Goal: Check status: Check status

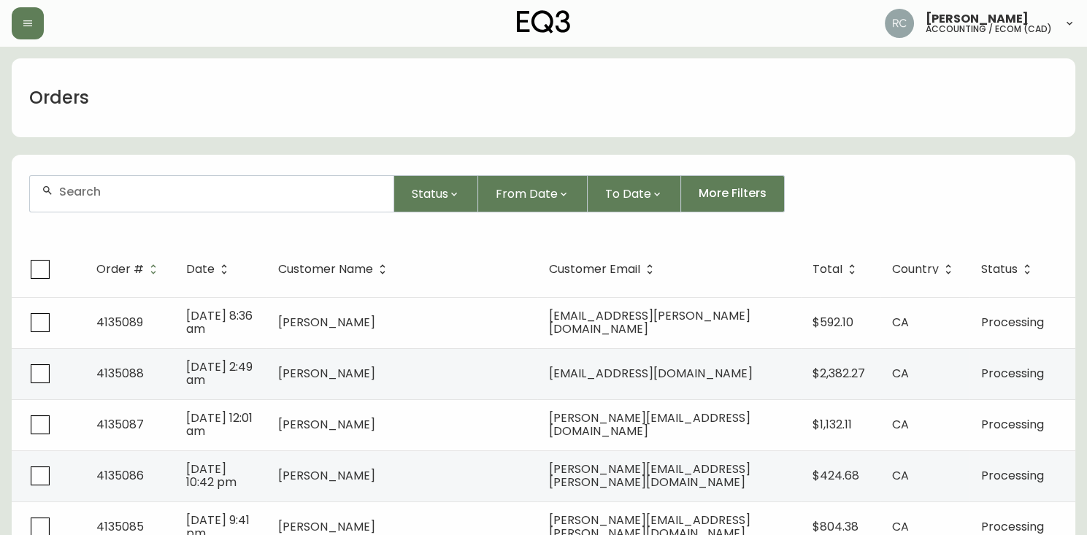
click at [228, 190] on input "text" at bounding box center [220, 192] width 323 height 14
paste input "[EMAIL_ADDRESS][DOMAIN_NAME]"
click at [87, 201] on div "[EMAIL_ADDRESS][DOMAIN_NAME]" at bounding box center [212, 194] width 364 height 36
paste input "[PERSON_NAME].[PERSON_NAME]"
click at [171, 187] on input "[PERSON_NAME][EMAIL_ADDRESS][PERSON_NAME][DOMAIN_NAME]" at bounding box center [220, 192] width 323 height 14
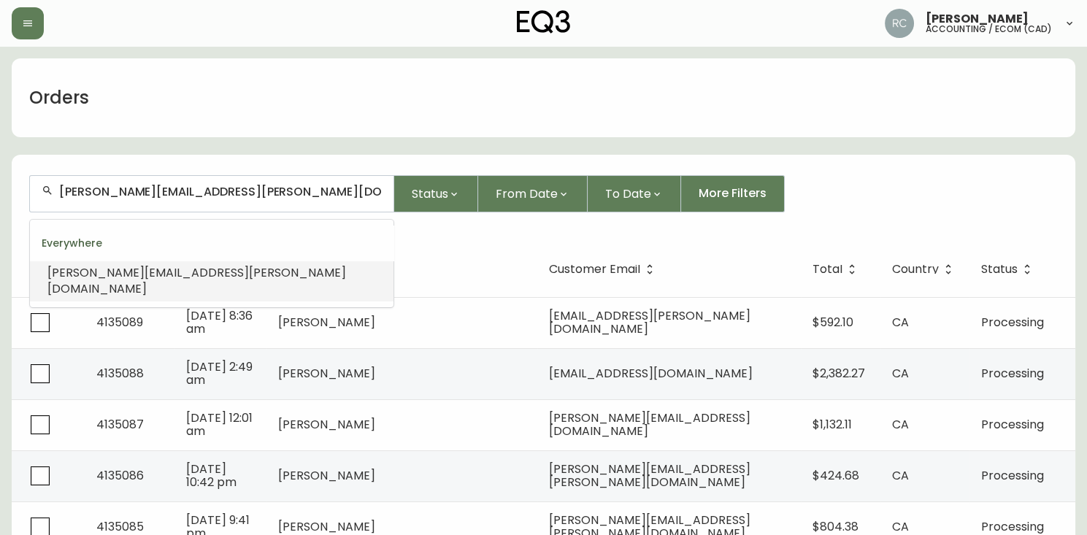
paste input "JJB916"
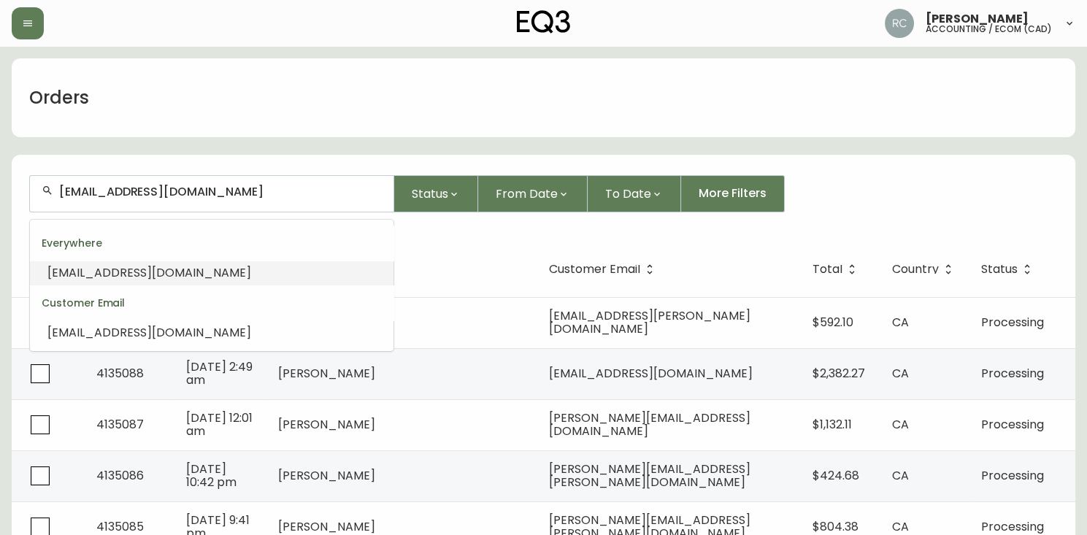
click at [58, 267] on span "[EMAIL_ADDRESS][DOMAIN_NAME]" at bounding box center [149, 272] width 204 height 17
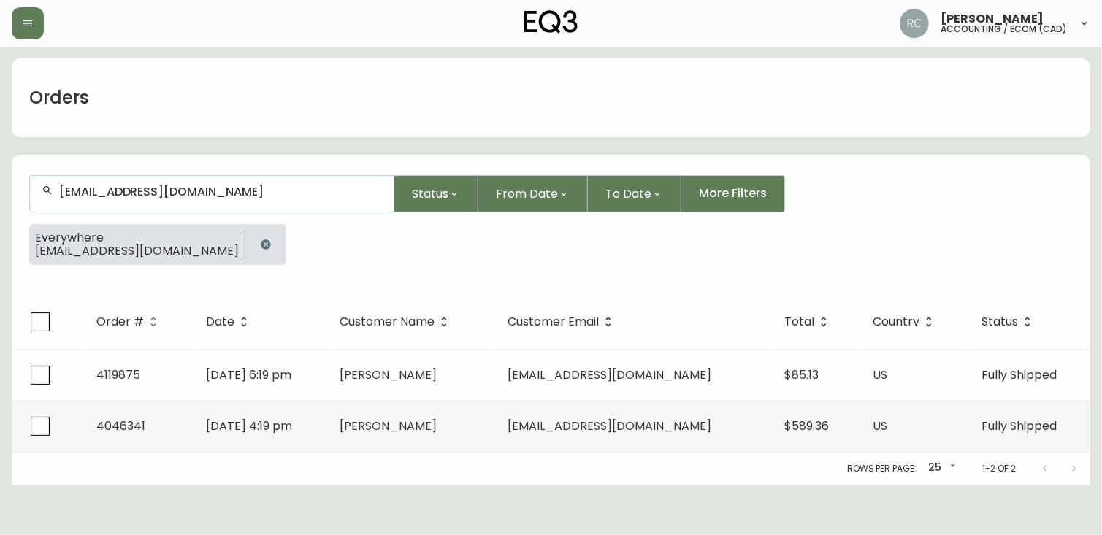
click at [155, 197] on input "[EMAIL_ADDRESS][DOMAIN_NAME]" at bounding box center [220, 192] width 323 height 14
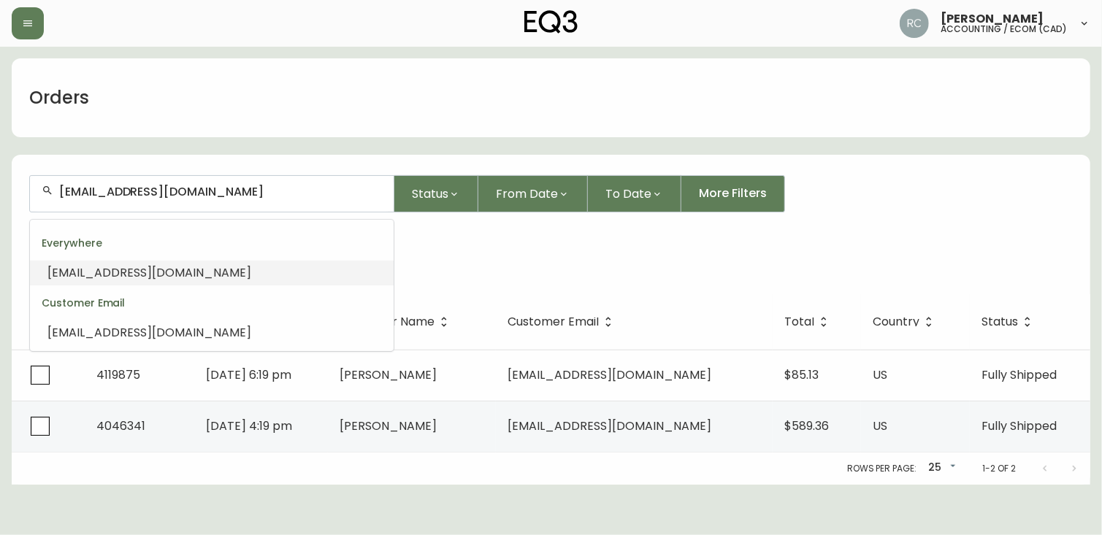
paste input "HELLOMAPLE2009"
type input "[EMAIL_ADDRESS][DOMAIN_NAME]"
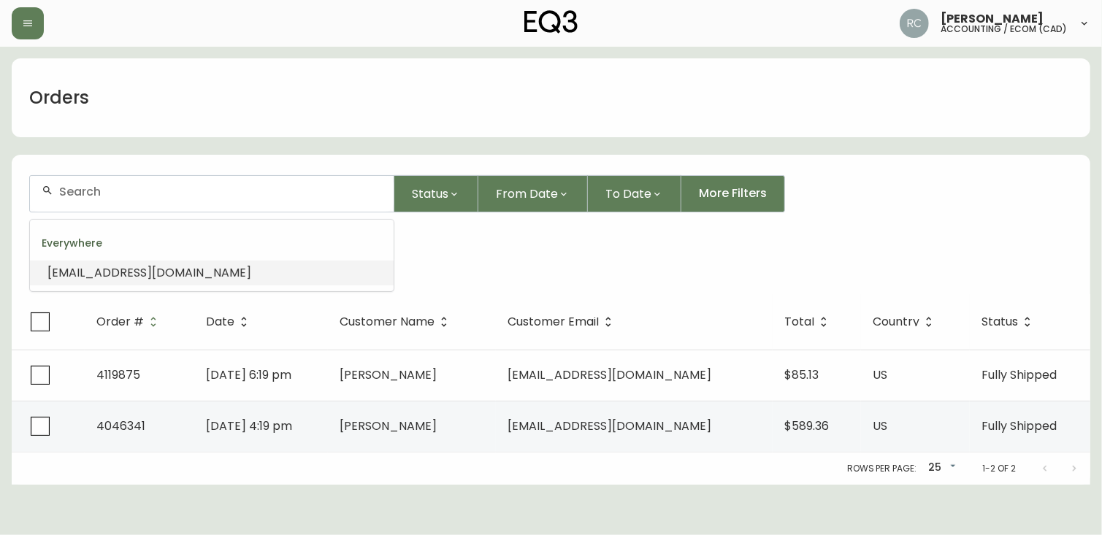
click at [218, 193] on input "text" at bounding box center [220, 192] width 323 height 14
paste input "[EMAIL_ADDRESS][DOMAIN_NAME]"
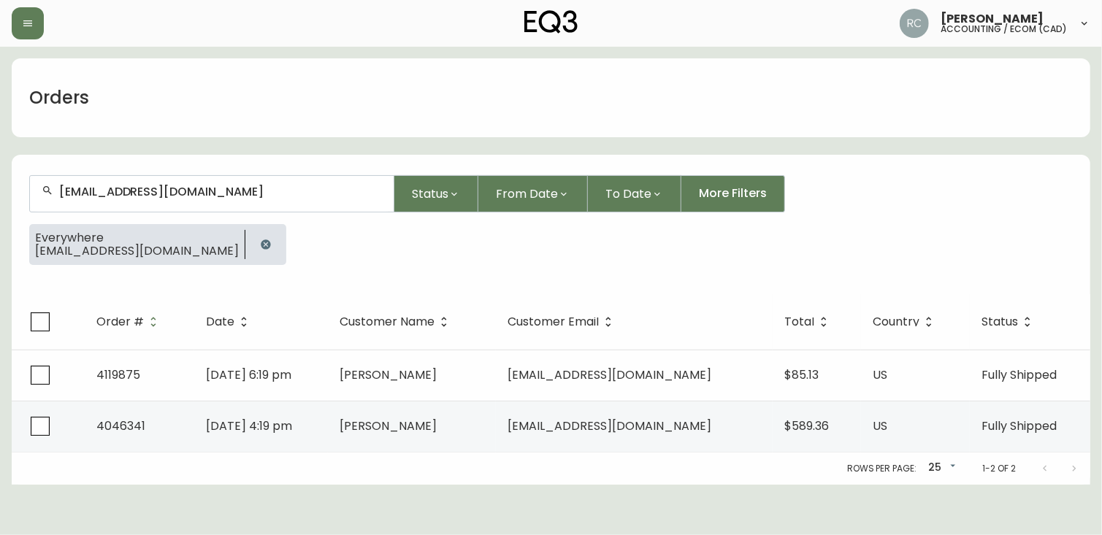
click at [119, 201] on div "[EMAIL_ADDRESS][DOMAIN_NAME]" at bounding box center [212, 194] width 364 height 36
paste input "[EMAIL_ADDRESS]"
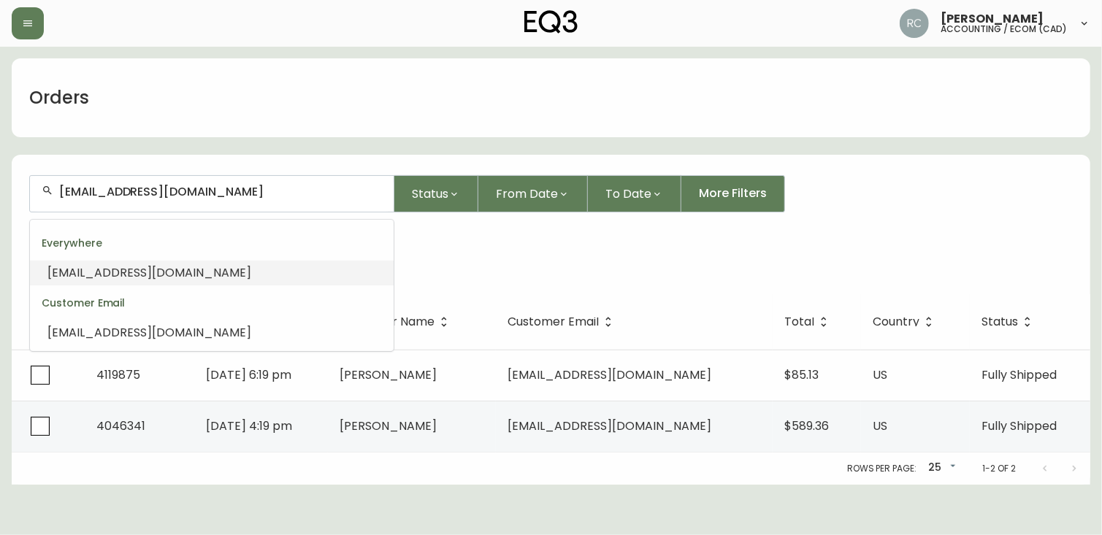
click at [105, 272] on span "[EMAIL_ADDRESS][DOMAIN_NAME]" at bounding box center [149, 272] width 204 height 17
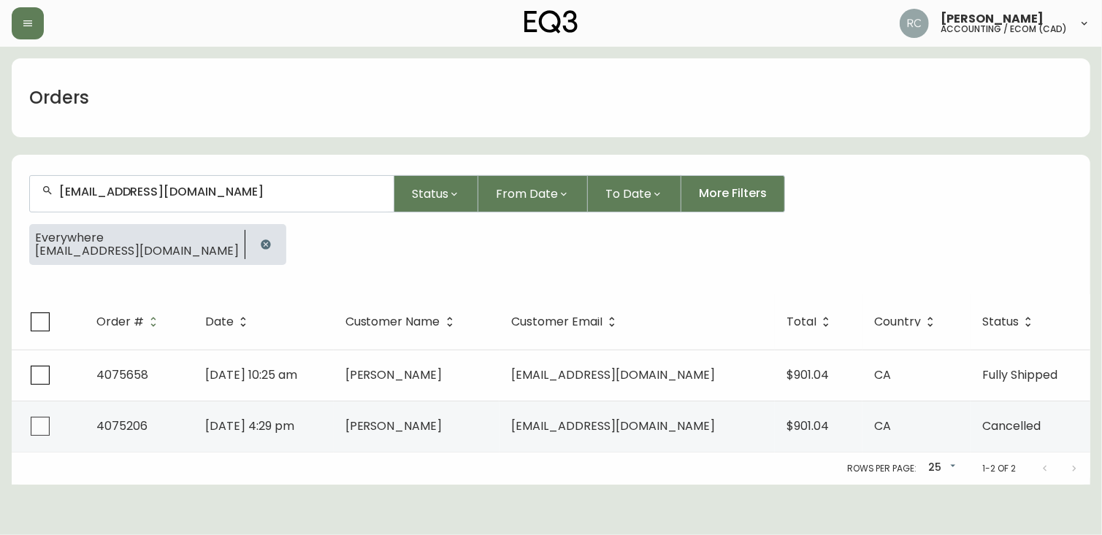
click at [140, 204] on div "[EMAIL_ADDRESS][DOMAIN_NAME]" at bounding box center [212, 194] width 364 height 36
paste input "AGRNDOS23"
type input "[EMAIL_ADDRESS][DOMAIN_NAME]"
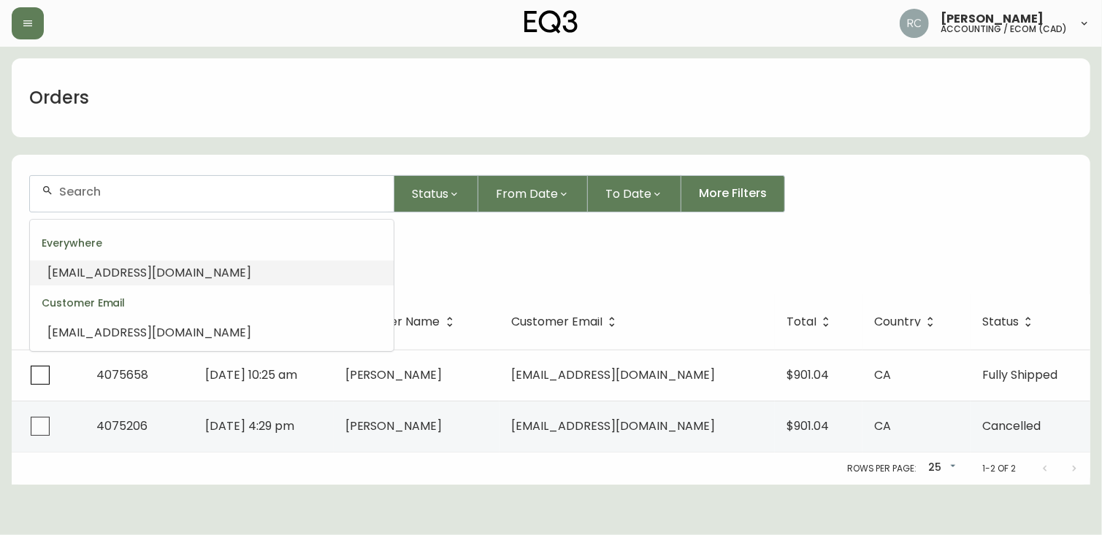
click at [128, 273] on span "[EMAIL_ADDRESS][DOMAIN_NAME]" at bounding box center [149, 272] width 204 height 17
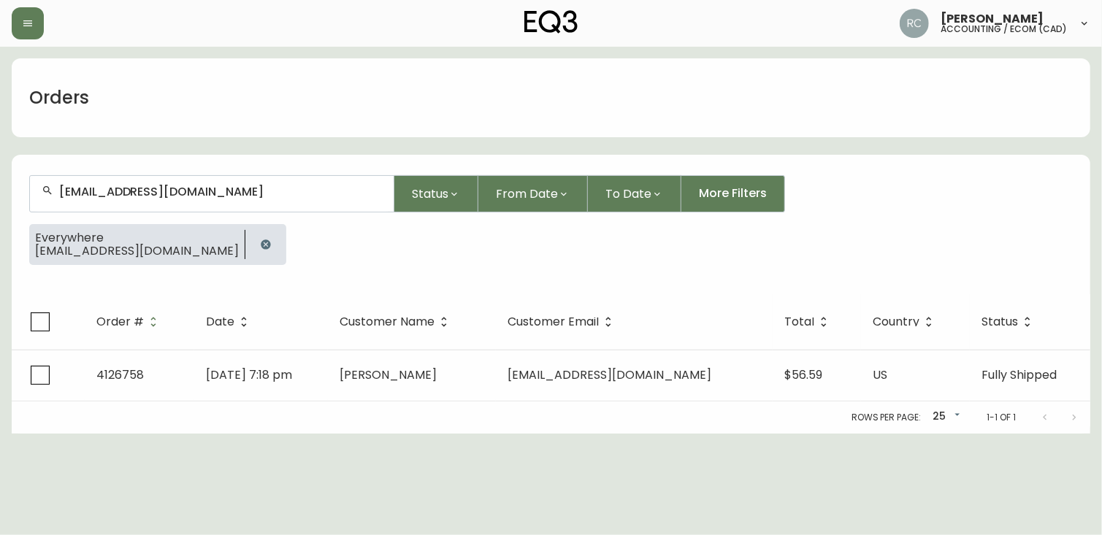
click at [130, 207] on div "[EMAIL_ADDRESS][DOMAIN_NAME]" at bounding box center [212, 194] width 364 height 36
paste input "[EMAIL_ADDRESS]"
type input "[EMAIL_ADDRESS][DOMAIN_NAME]"
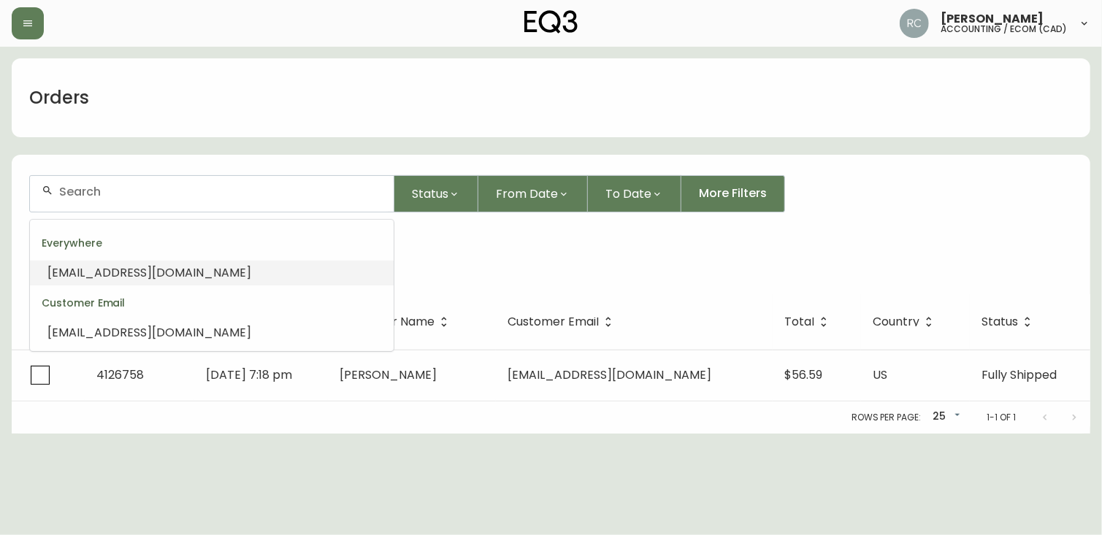
click at [114, 273] on span "[EMAIL_ADDRESS][DOMAIN_NAME]" at bounding box center [149, 272] width 204 height 17
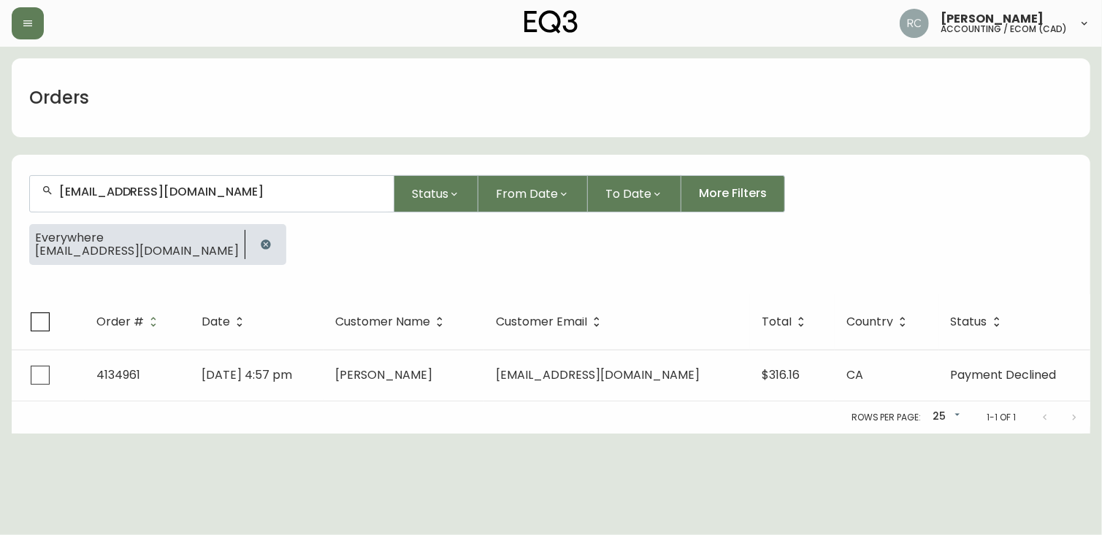
click at [194, 179] on div "[EMAIL_ADDRESS][DOMAIN_NAME]" at bounding box center [212, 194] width 364 height 36
paste input "[EMAIL_ADDRESS][DOMAIN_NAME]"
type input "[EMAIL_ADDRESS][DOMAIN_NAME]"
click at [142, 190] on input "text" at bounding box center [220, 192] width 323 height 14
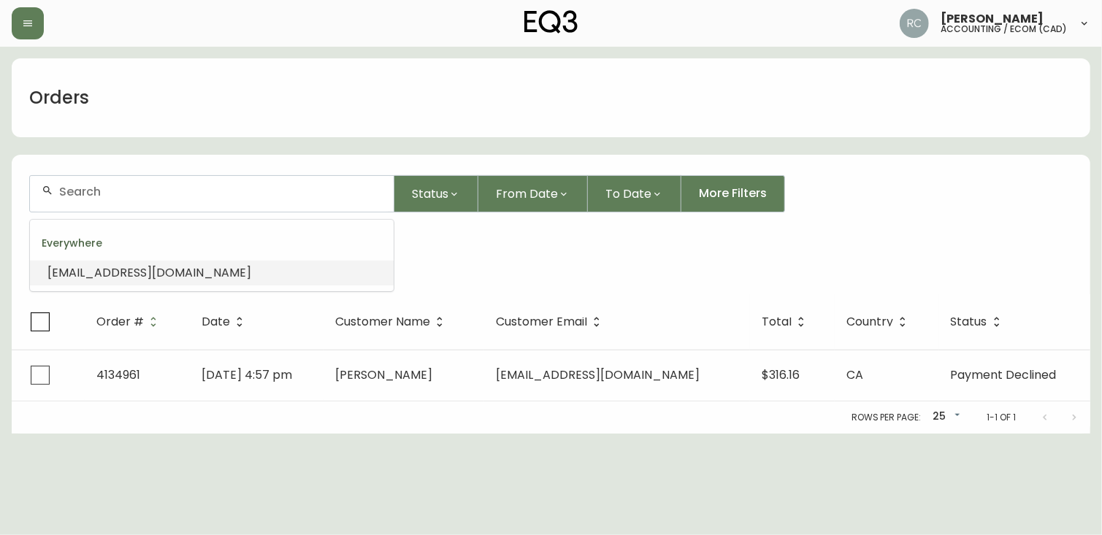
paste input "[EMAIL_ADDRESS][DOMAIN_NAME]"
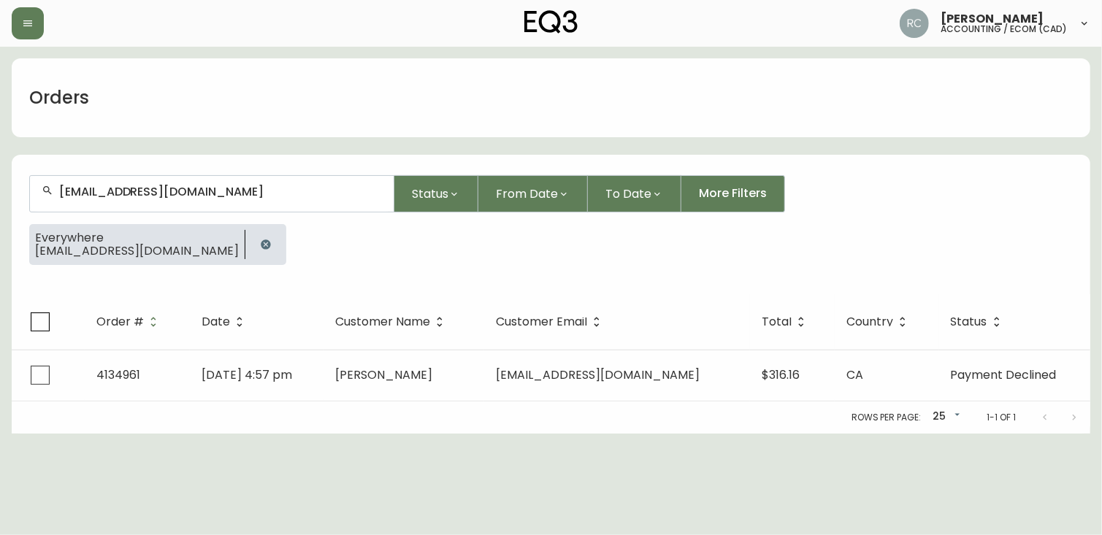
click at [186, 195] on input "[EMAIL_ADDRESS][DOMAIN_NAME]" at bounding box center [220, 192] width 323 height 14
paste input "[EMAIL_ADDRESS]"
click at [295, 199] on div "[EMAIL_ADDRESS][DOMAIN_NAME]" at bounding box center [212, 194] width 364 height 36
paste input "[EMAIL_ADDRESS]"
click at [248, 192] on input "[EMAIL_ADDRESS][DOMAIN_NAME]" at bounding box center [220, 192] width 323 height 14
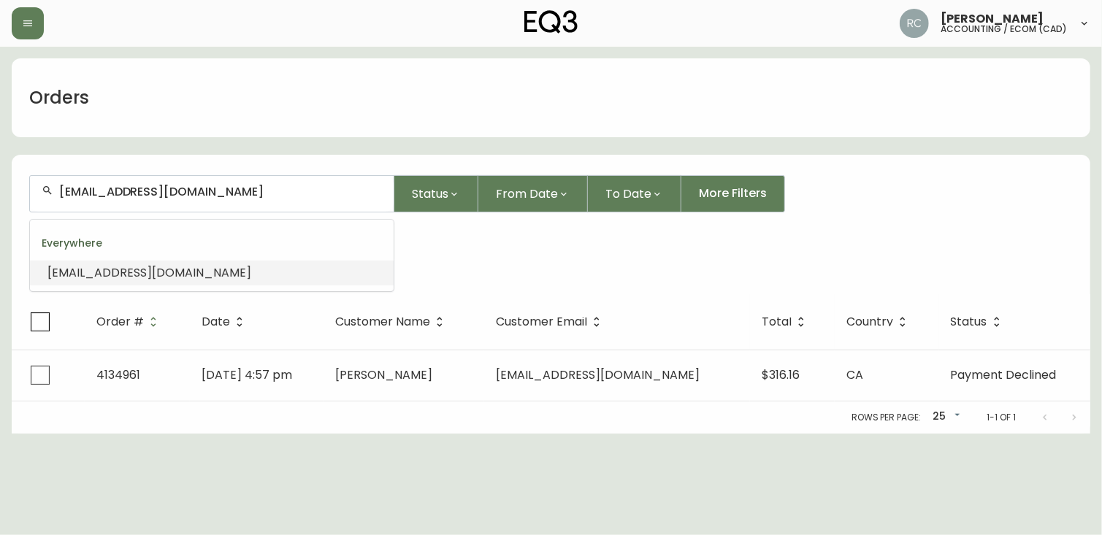
paste input "ASHISH.MAHAJAN123"
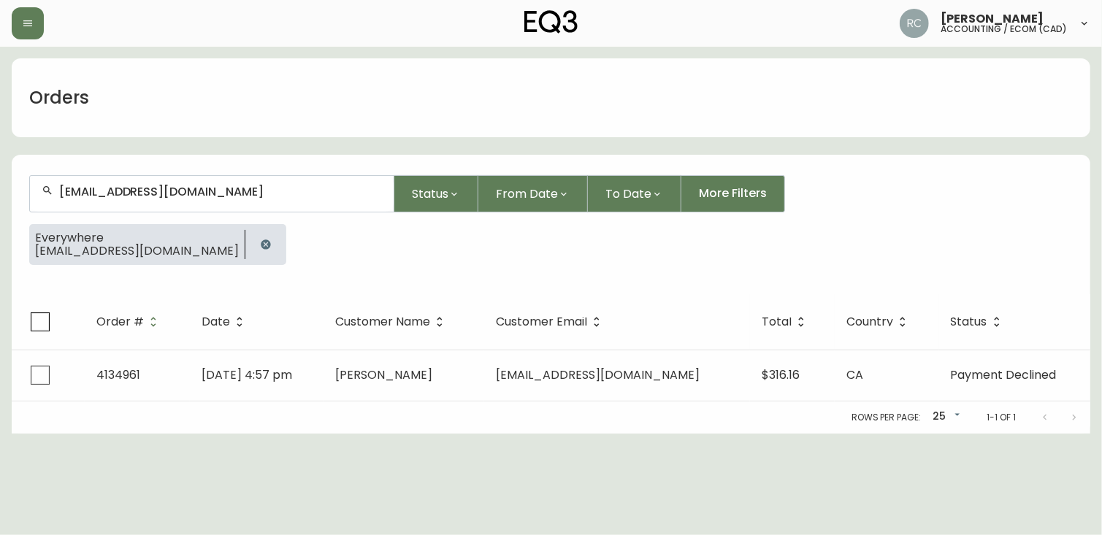
click at [220, 191] on input "[EMAIL_ADDRESS][DOMAIN_NAME]" at bounding box center [220, 192] width 323 height 14
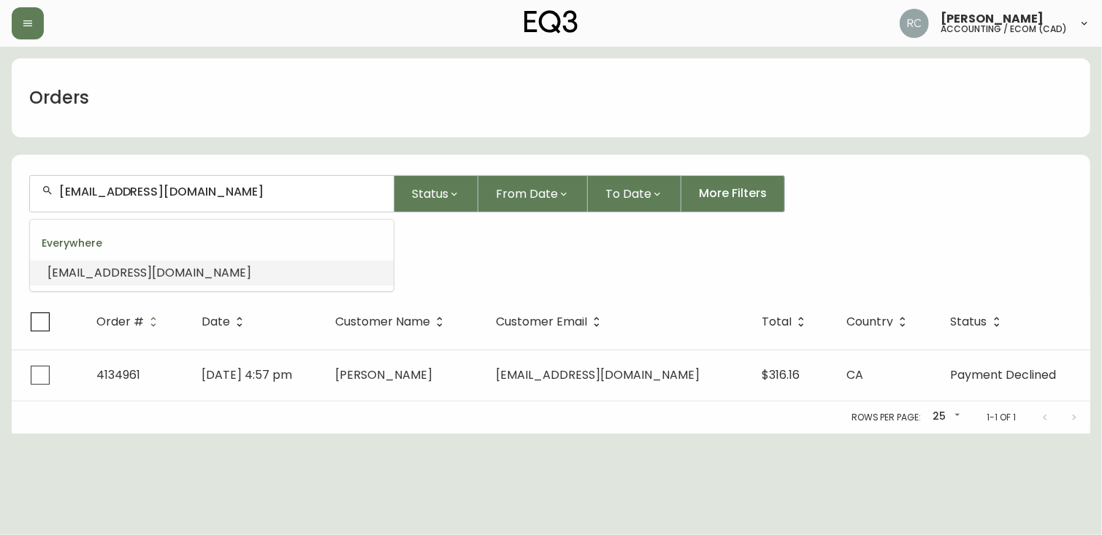
paste input "JODIEPETRUZZELLIS"
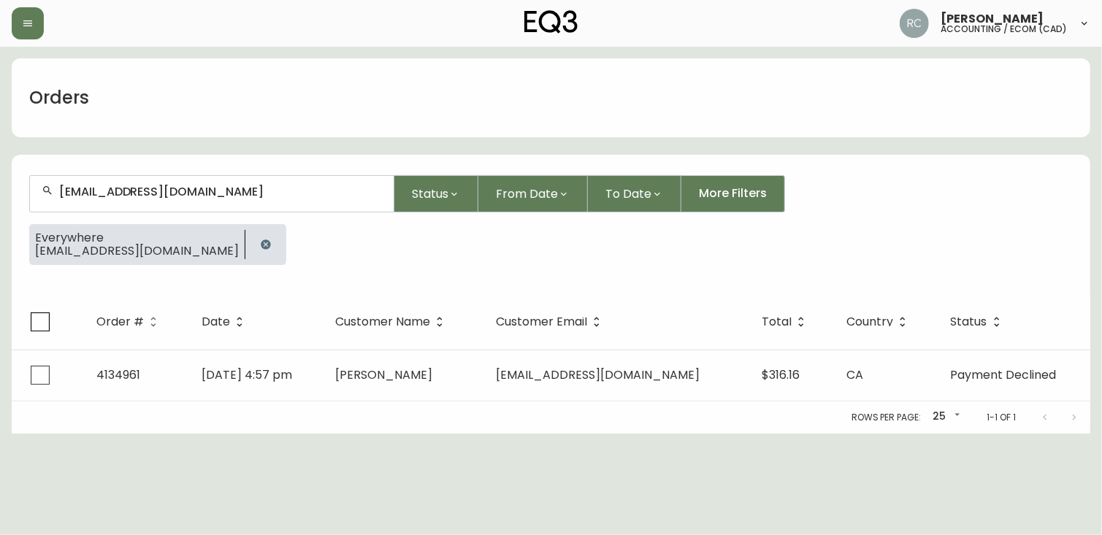
click at [228, 191] on input "[EMAIL_ADDRESS][DOMAIN_NAME]" at bounding box center [220, 192] width 323 height 14
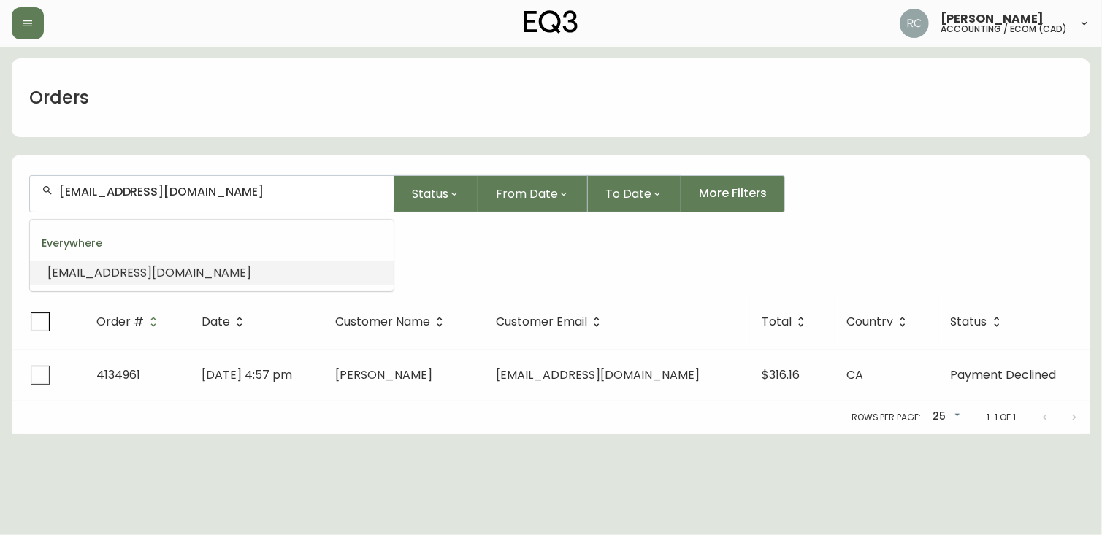
paste input "[EMAIL_ADDRESS]"
click at [222, 190] on input "[EMAIL_ADDRESS][DOMAIN_NAME]" at bounding box center [220, 192] width 323 height 14
paste input "[EMAIL_ADDRESS]"
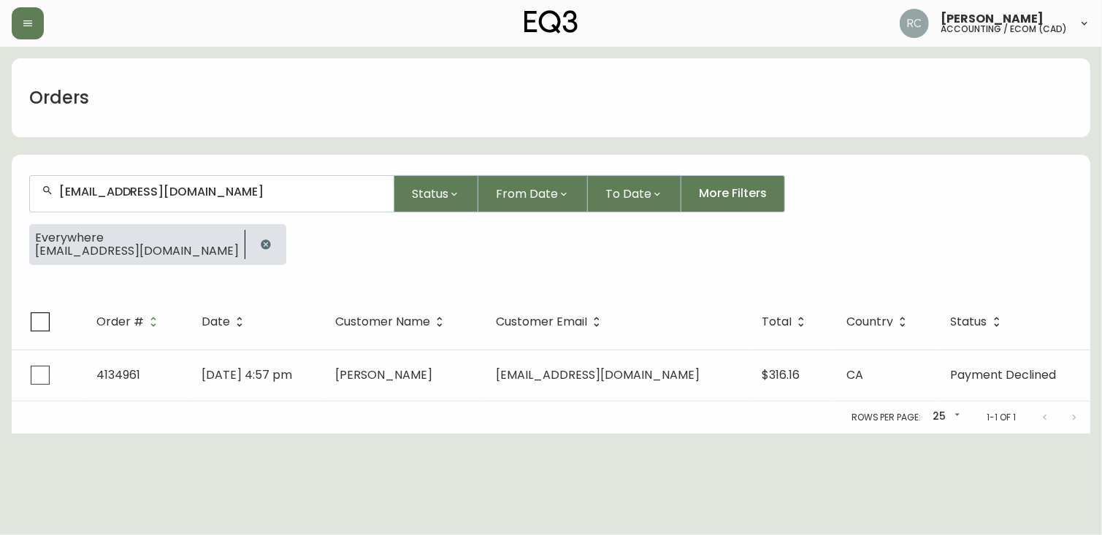
click at [223, 190] on input "[EMAIL_ADDRESS][DOMAIN_NAME]" at bounding box center [220, 192] width 323 height 14
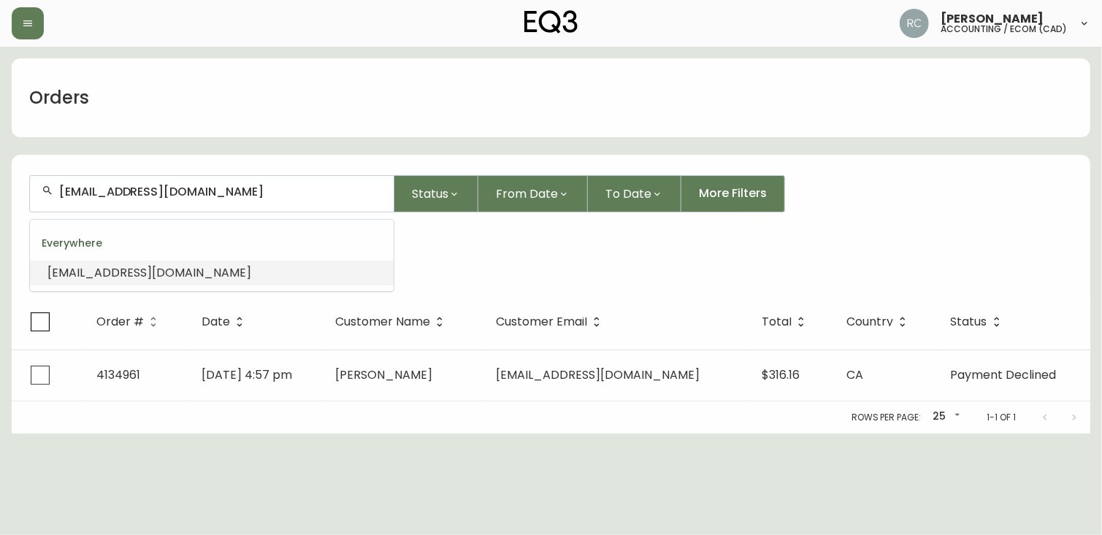
paste input "JCOOPERS9"
click at [153, 276] on span "[EMAIL_ADDRESS][DOMAIN_NAME]" at bounding box center [149, 272] width 204 height 17
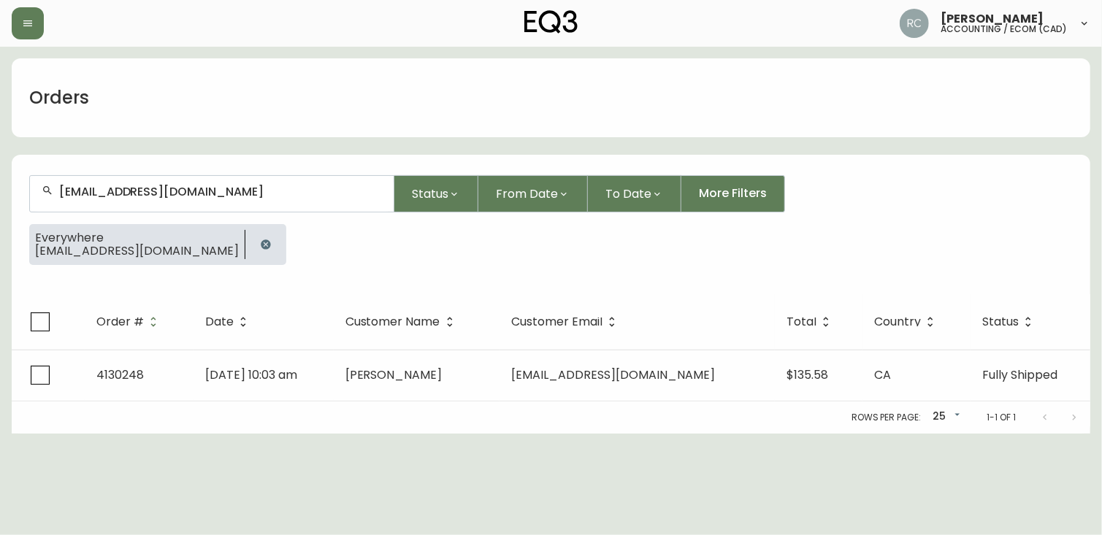
drag, startPoint x: 206, startPoint y: 185, endPoint x: 199, endPoint y: 188, distance: 7.9
click at [206, 185] on input "[EMAIL_ADDRESS][DOMAIN_NAME]" at bounding box center [220, 192] width 323 height 14
paste input "SHAKIROVAIANA.A@G"
type input "[EMAIL_ADDRESS][DOMAIN_NAME]"
click at [292, 193] on input "text" at bounding box center [220, 192] width 323 height 14
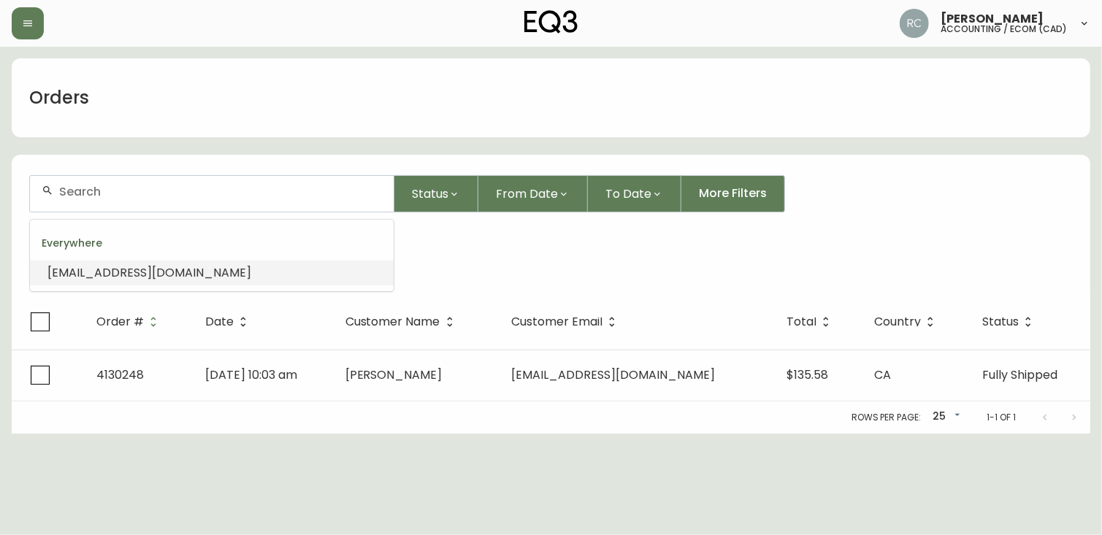
paste input "[PERSON_NAME][EMAIL_ADDRESS][PERSON_NAME][PERSON_NAME][DOMAIN_NAME]"
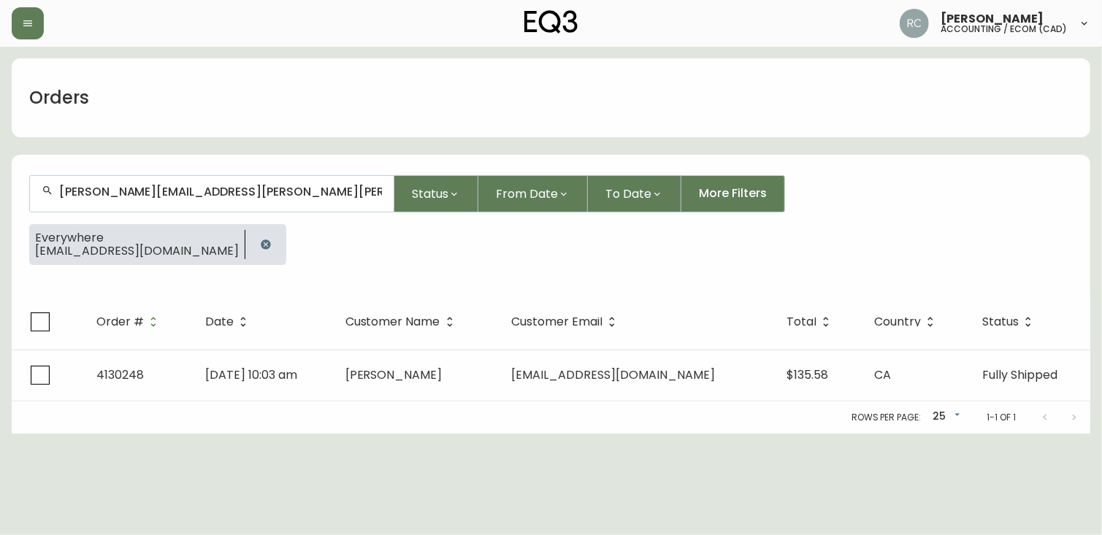
click at [261, 196] on input "[PERSON_NAME][EMAIL_ADDRESS][PERSON_NAME][PERSON_NAME][DOMAIN_NAME]" at bounding box center [220, 192] width 323 height 14
paste input "[EMAIL_ADDRESS]"
click at [196, 199] on div "[EMAIL_ADDRESS][DOMAIN_NAME]" at bounding box center [212, 194] width 364 height 36
paste input "[EMAIL_ADDRESS]"
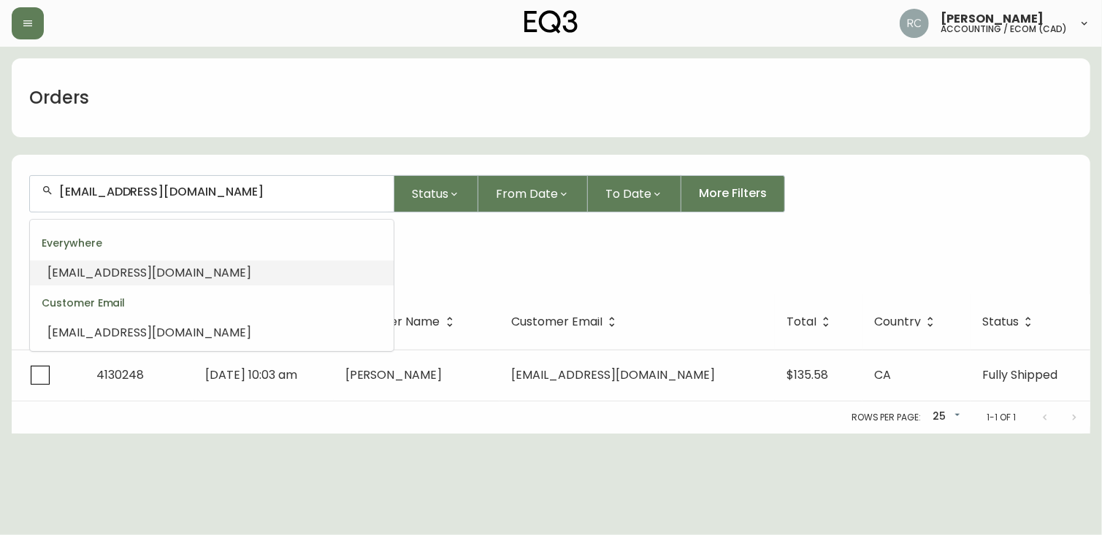
click at [184, 266] on span "[EMAIL_ADDRESS][DOMAIN_NAME]" at bounding box center [149, 272] width 204 height 17
click at [80, 185] on input "[EMAIL_ADDRESS][DOMAIN_NAME]" at bounding box center [220, 192] width 323 height 14
paste input "[DOMAIN_NAME]"
type input "[DOMAIN_NAME][EMAIL_ADDRESS][DOMAIN_NAME]"
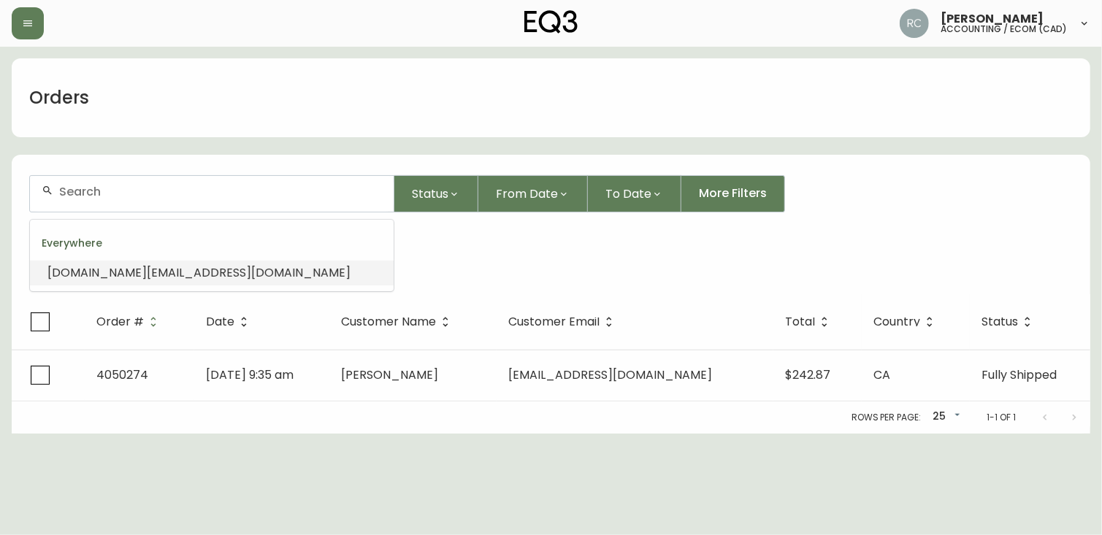
click at [202, 195] on input "text" at bounding box center [220, 192] width 323 height 14
paste input "[EMAIL_ADDRESS][DOMAIN_NAME]"
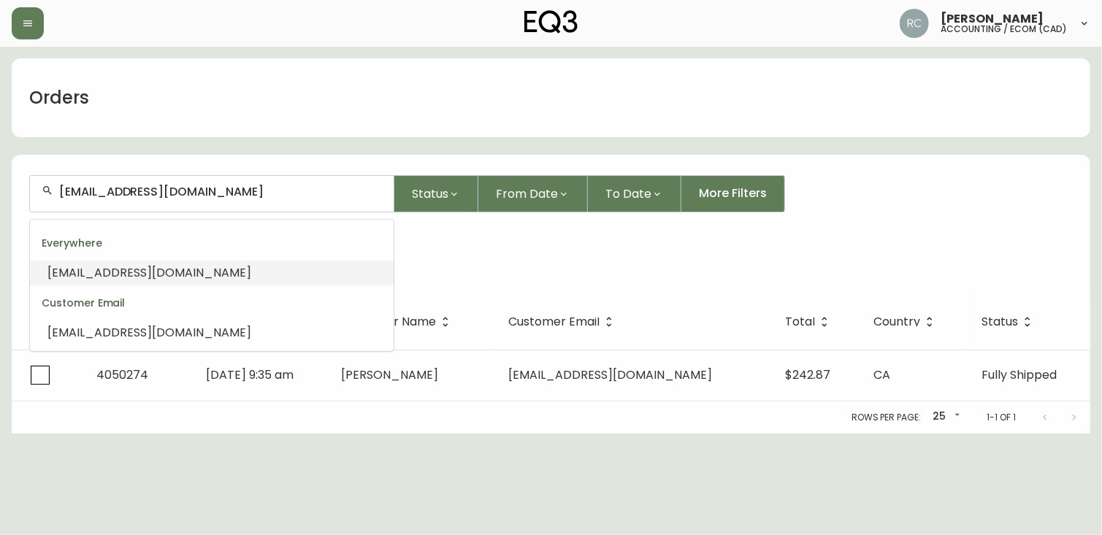
click at [149, 277] on span "[EMAIL_ADDRESS][DOMAIN_NAME]" at bounding box center [149, 272] width 204 height 17
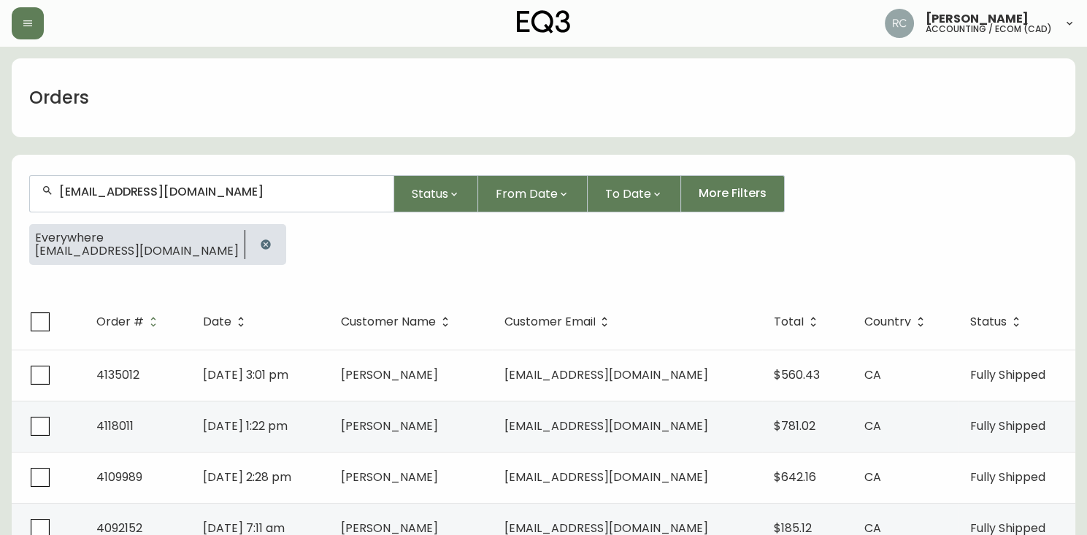
type input "[EMAIL_ADDRESS][DOMAIN_NAME]"
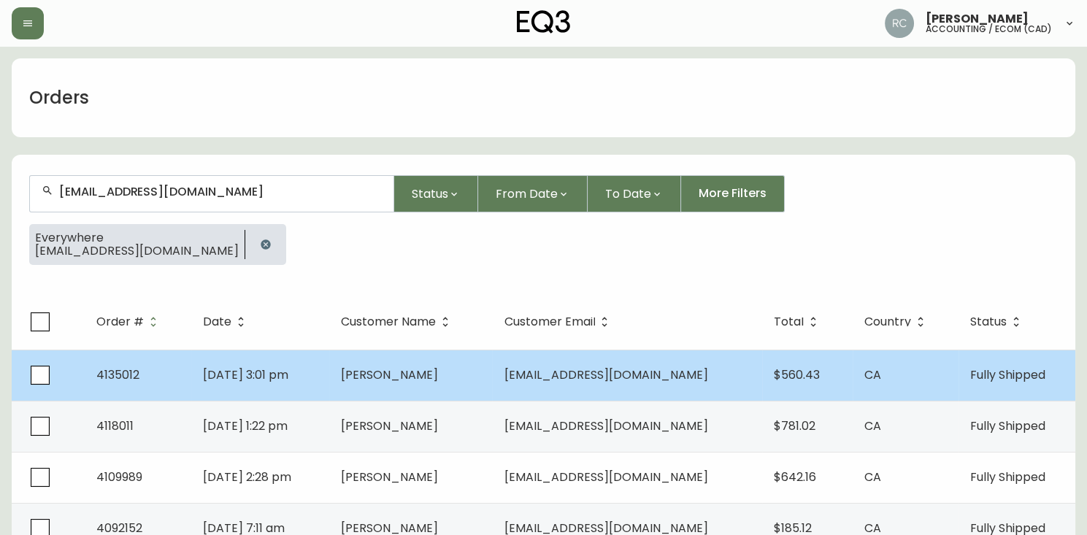
click at [329, 365] on td "[DATE] 3:01 pm" at bounding box center [260, 375] width 138 height 51
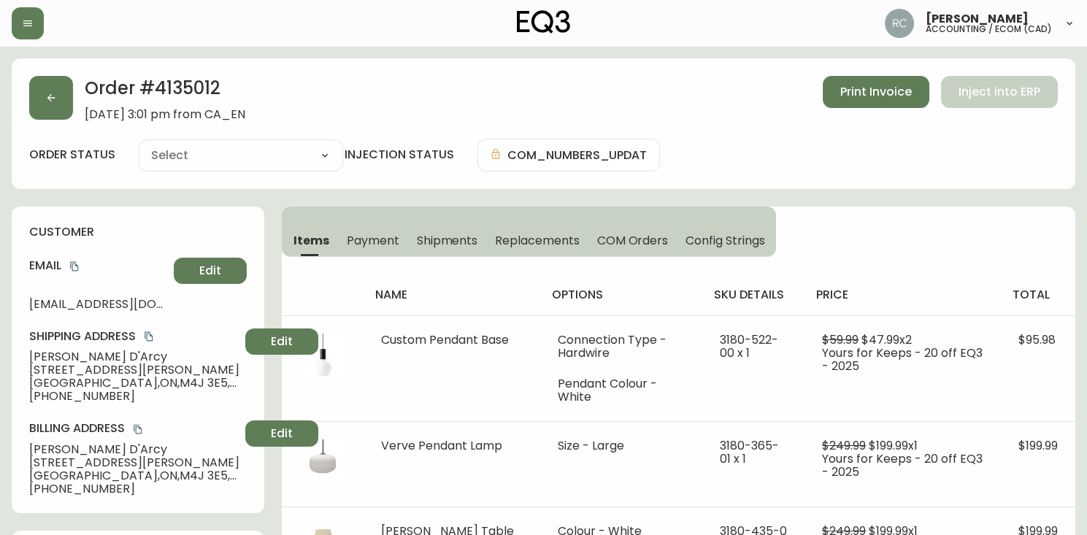
type input "Fully Shipped"
select select "FULLY_SHIPPED"
click at [176, 82] on h2 "Order # 4135012" at bounding box center [165, 92] width 161 height 32
copy h2 "4135012"
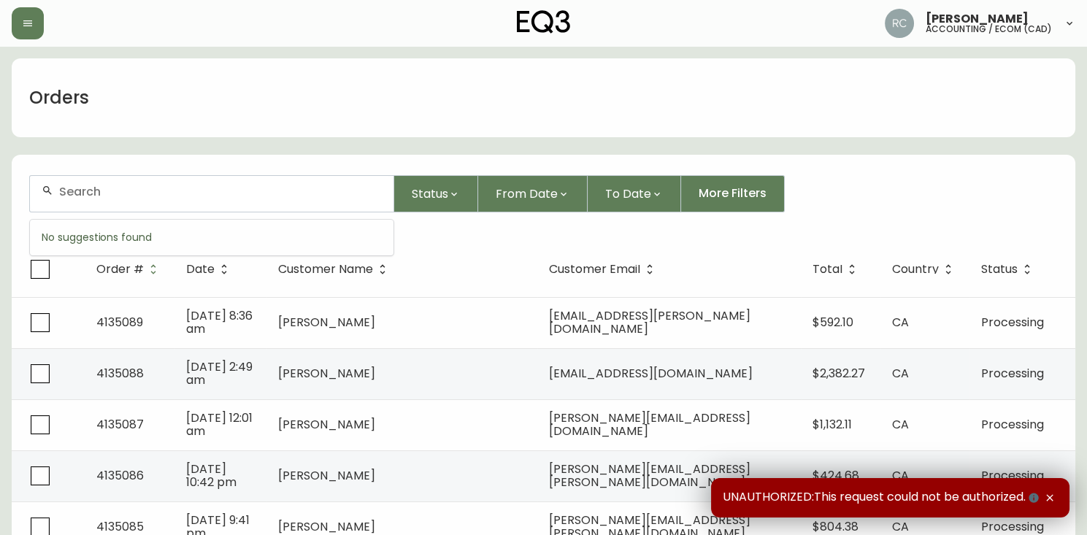
click at [172, 196] on input "text" at bounding box center [220, 192] width 323 height 14
paste input "[EMAIL_ADDRESS][DOMAIN_NAME]"
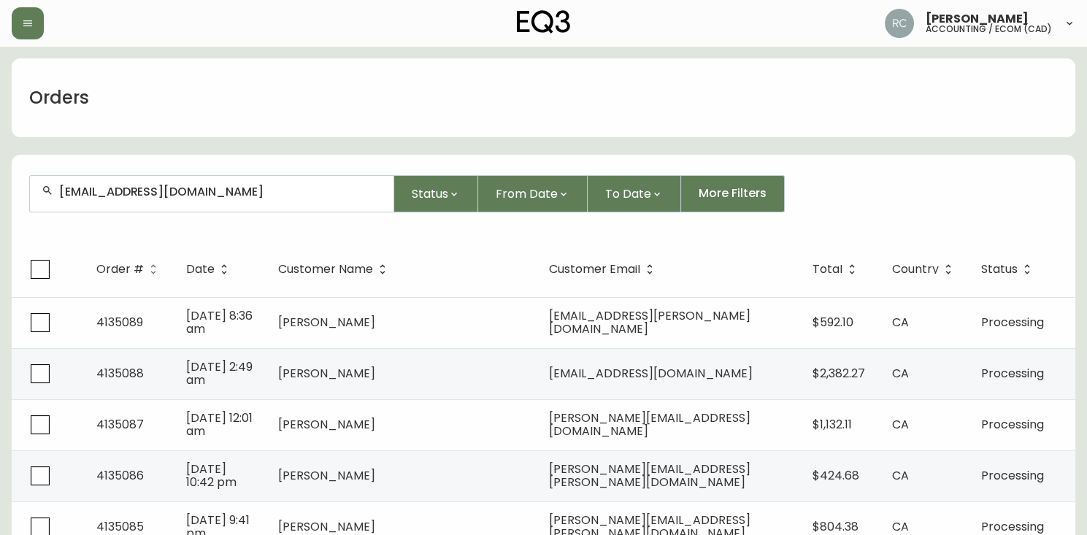
click at [228, 199] on div "BOND_SONIA@YAHOO.CA" at bounding box center [212, 194] width 364 height 36
paste input "L.MCCORMAC@OUTLOOK.COM"
click at [188, 188] on input "L.MCCORMAC@OUTLOOK.COM" at bounding box center [220, 192] width 323 height 14
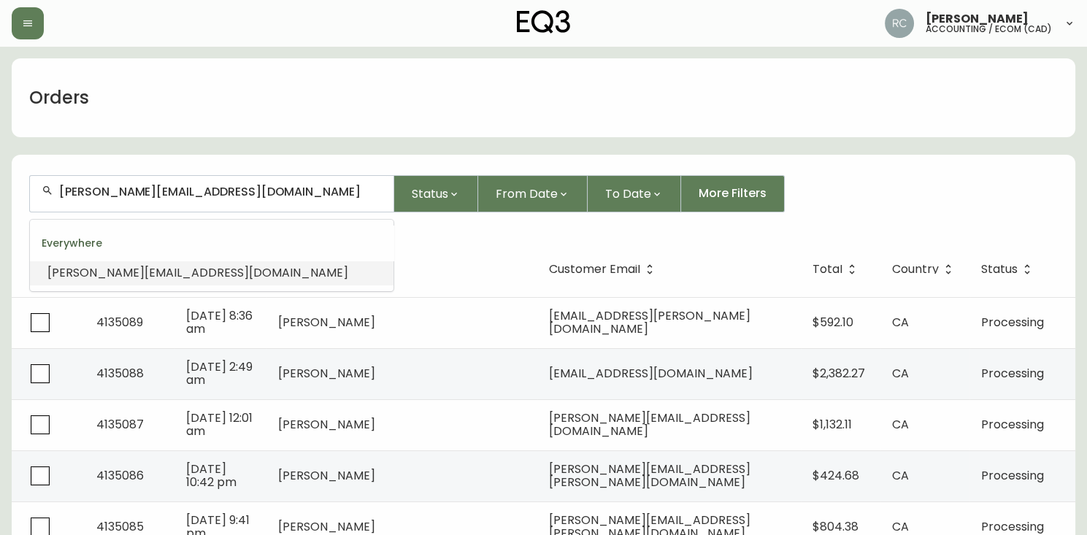
paste input "ELLANOR@SHAW.CA"
click at [208, 199] on div "ELLANOR@SHAW.CA" at bounding box center [212, 194] width 364 height 36
paste input "ANDREA@LIGHTHOUSECUSTOMHOMES"
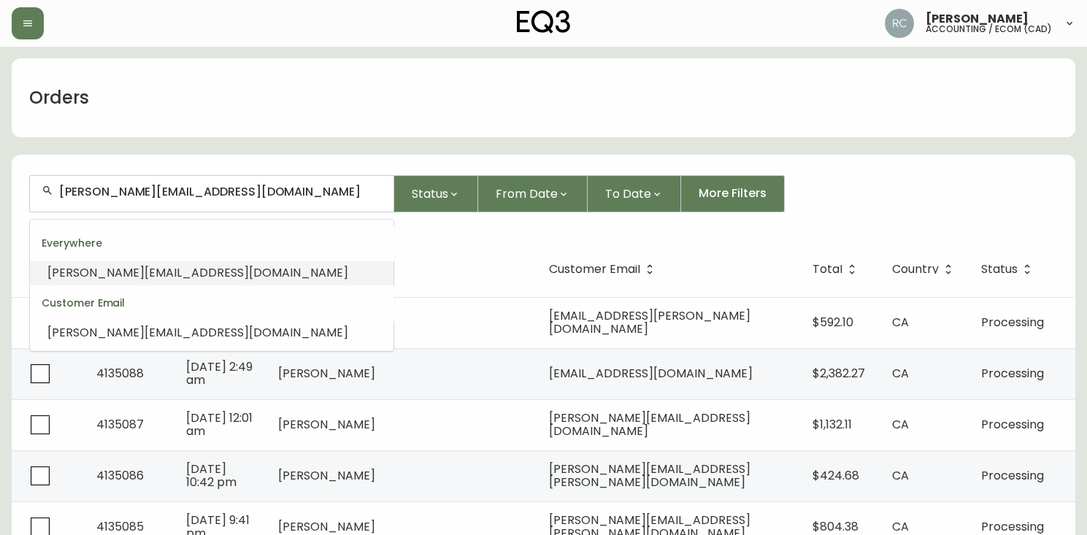
click at [134, 272] on span "ANDREA@LIGHTHOUSECUSTOMHOMES.CA" at bounding box center [197, 272] width 301 height 17
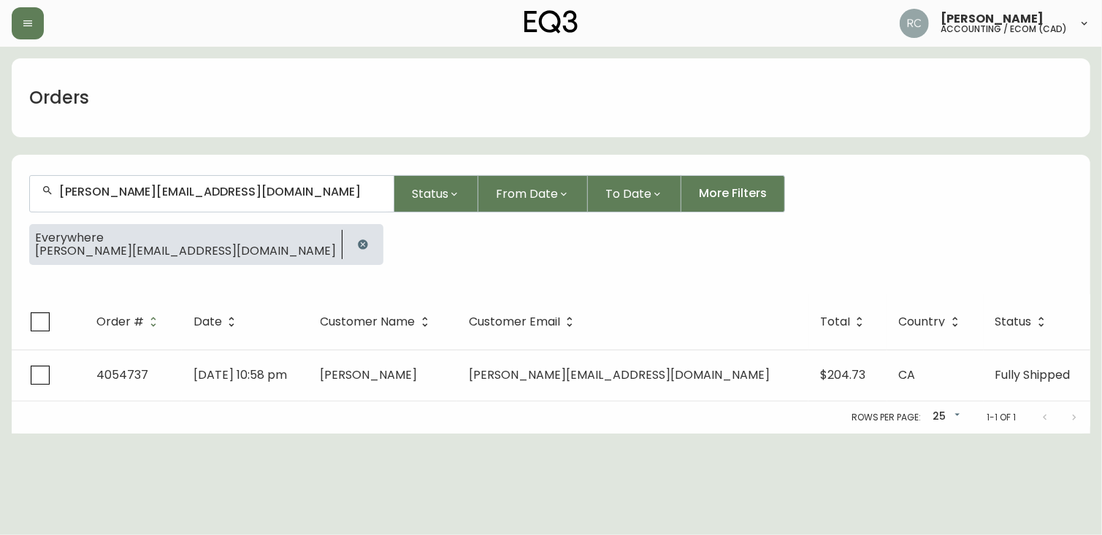
click at [127, 196] on input "ANDREA@LIGHTHOUSECUSTOMHOMES.CA" at bounding box center [220, 192] width 323 height 14
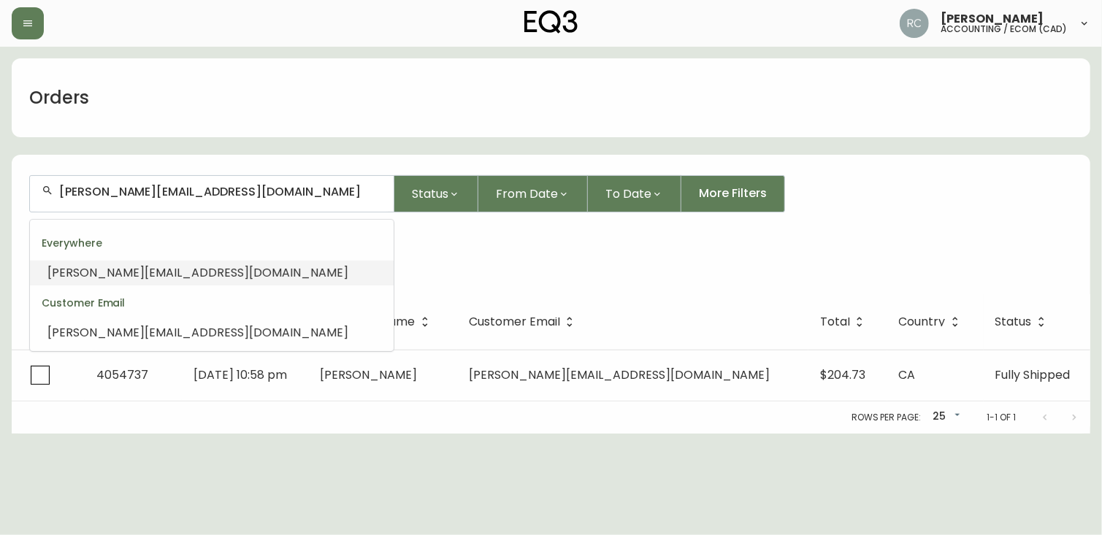
paste input "YN.CRAIG@GMAIL.COM"
type input "YN.CRAIG@GMAIL.COM"
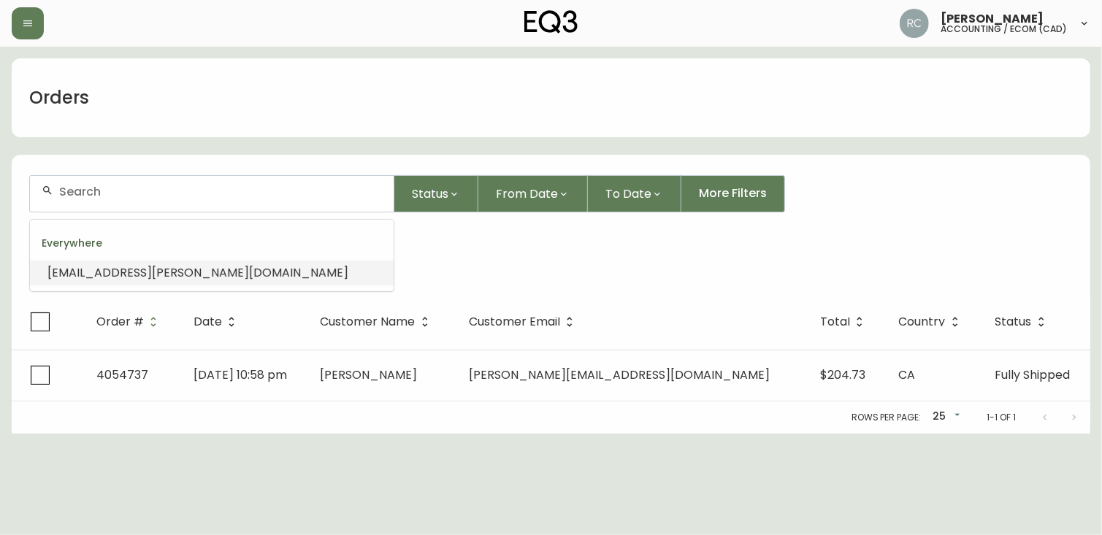
click at [123, 188] on input "text" at bounding box center [220, 192] width 323 height 14
paste input "REBE.FUNK@GMAIL.COM"
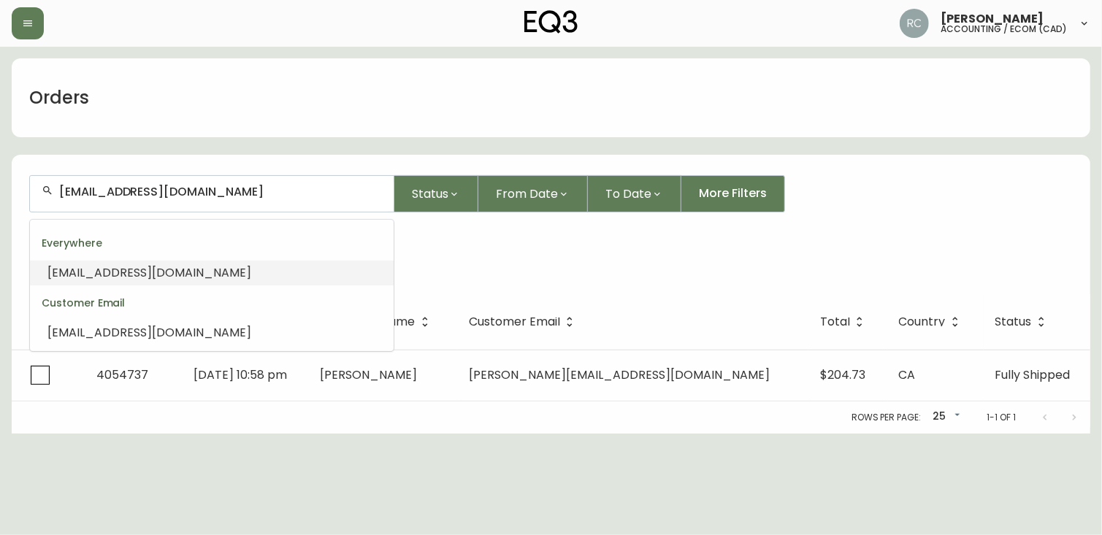
click at [83, 275] on span "REBE.FUNK@GMAIL.COM" at bounding box center [149, 272] width 204 height 17
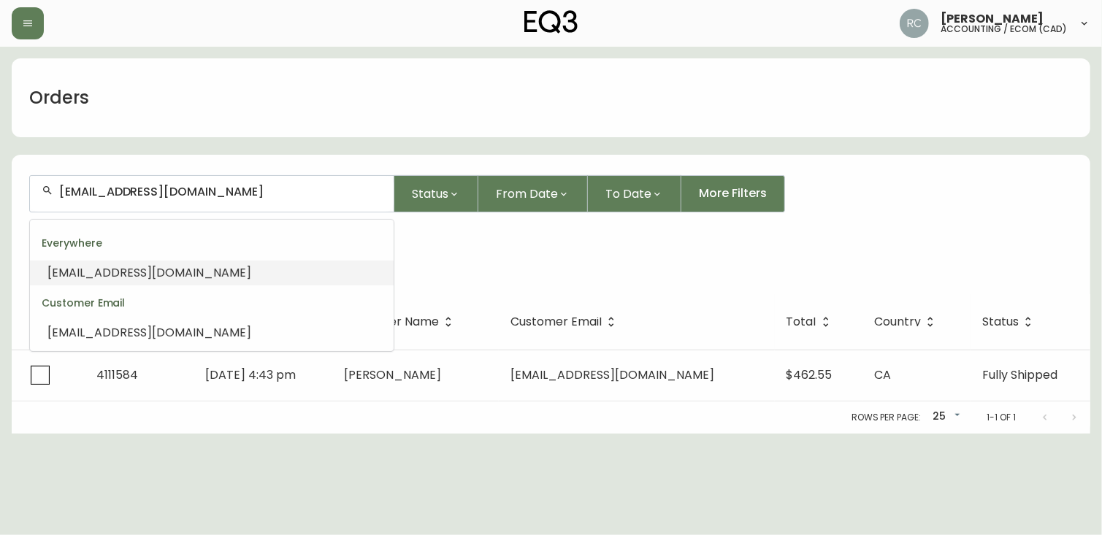
click at [164, 196] on input "REBE.FUNK@GMAIL.COM" at bounding box center [220, 192] width 323 height 14
paste input "DANPAQUEO"
type input "DANPAQUEO@GMAIL.COM"
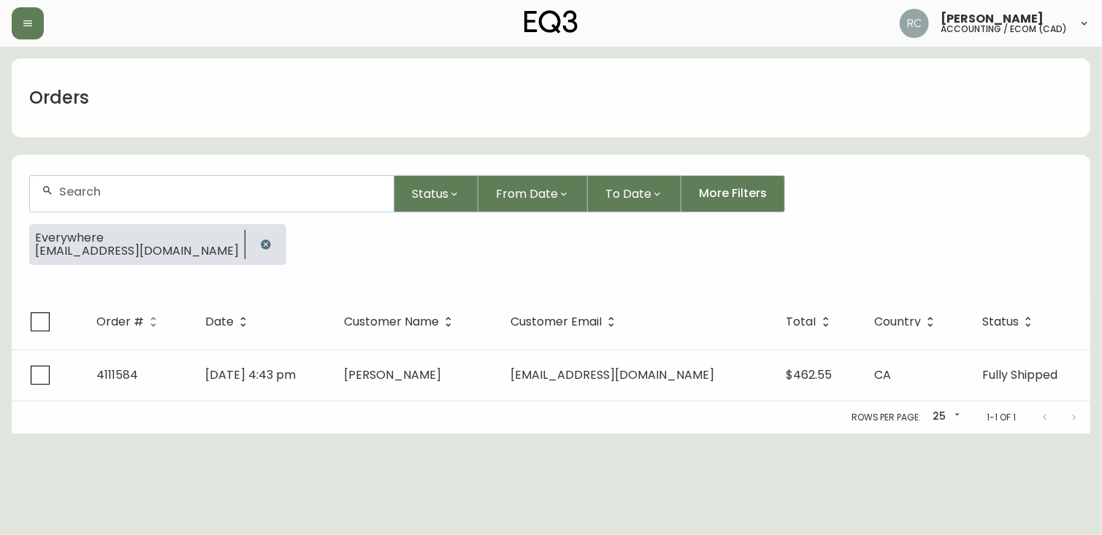
click at [158, 190] on input "text" at bounding box center [220, 192] width 323 height 14
paste input "PAULMALENFANT@HOTMAIL.COM"
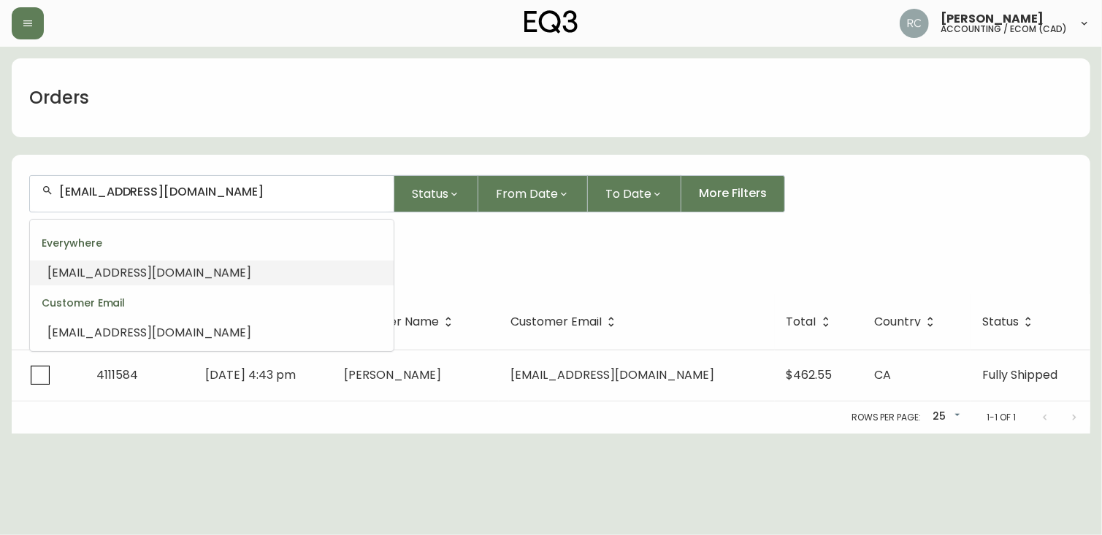
click at [128, 269] on span "PAULMALENFANT@HOTMAIL.COM" at bounding box center [149, 272] width 204 height 17
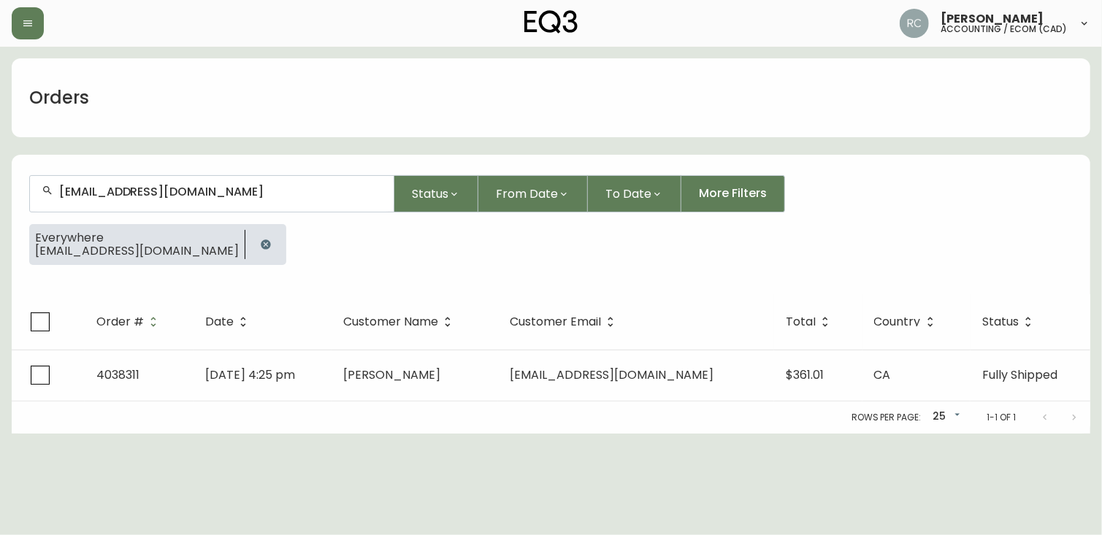
drag, startPoint x: 207, startPoint y: 198, endPoint x: 241, endPoint y: 204, distance: 34.8
click at [207, 198] on input "PAULMALENFANT@HOTMAIL.COM" at bounding box center [220, 192] width 323 height 14
paste input "TOF360"
type input "PATOF360@HOTMAIL.COM"
click at [242, 185] on input "text" at bounding box center [220, 192] width 323 height 14
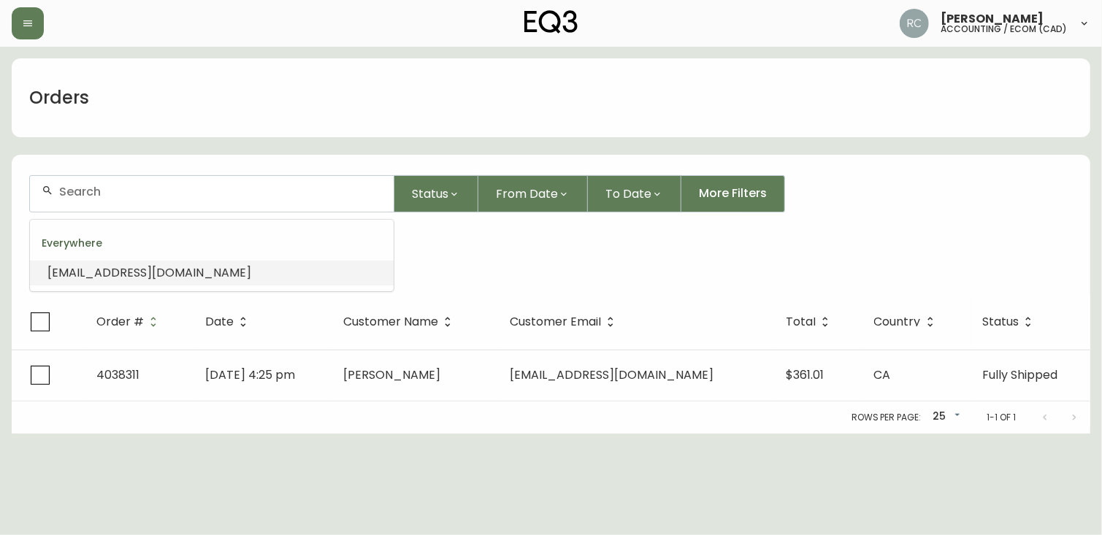
paste input "PAULJENKINS70@GMAIL.COM"
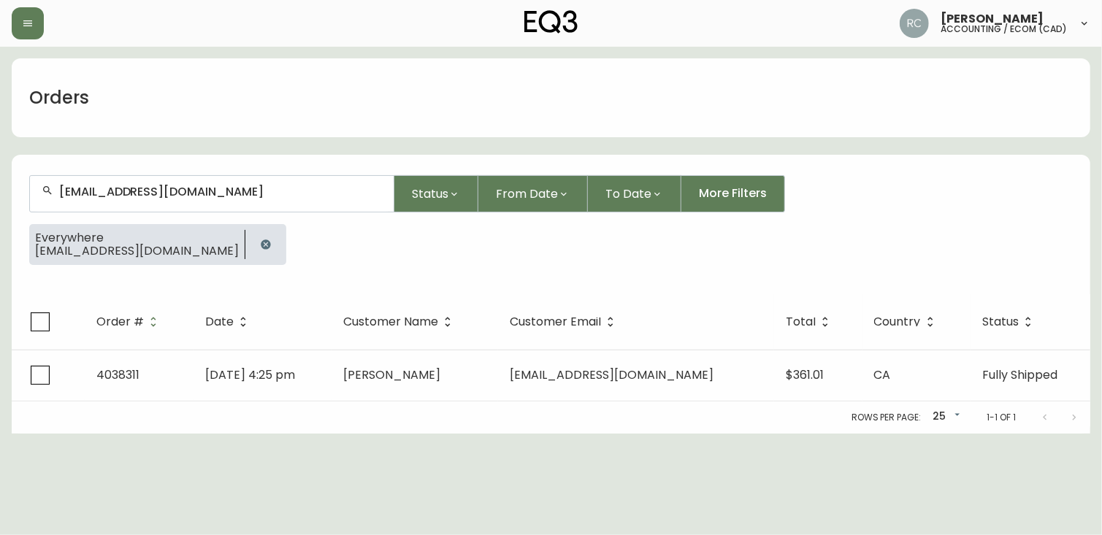
click at [87, 191] on input "PAULJENKINS70@GMAIL.COM" at bounding box center [220, 192] width 323 height 14
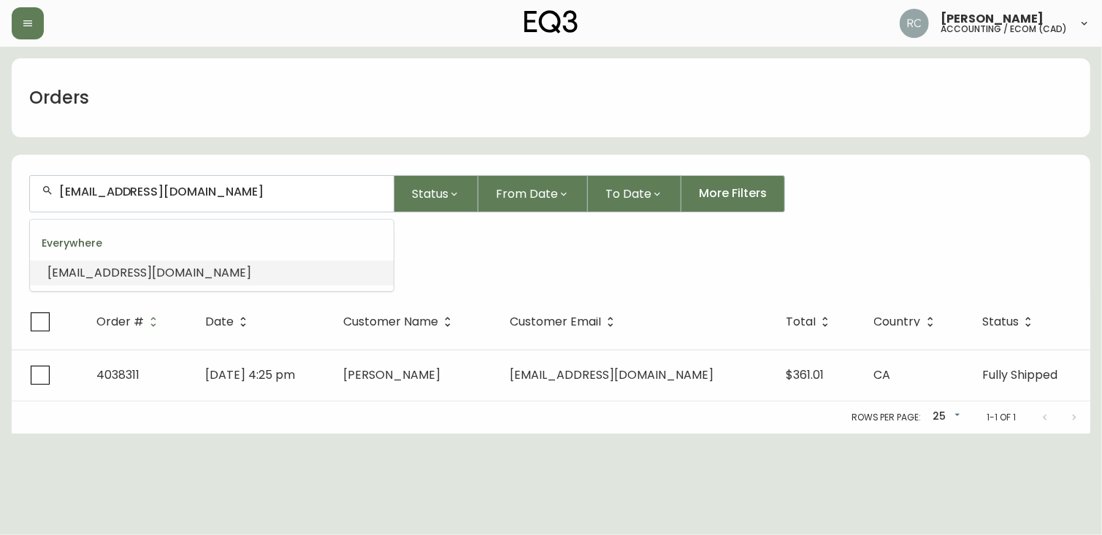
paste input "CLUCADO"
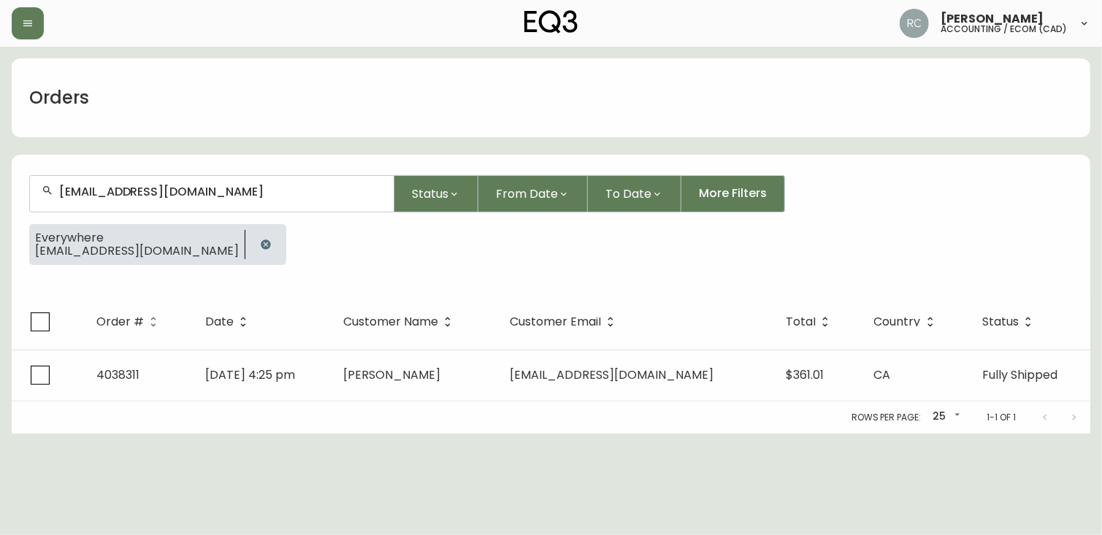
click at [192, 193] on input "CLUCADO@GMAIL.COM" at bounding box center [220, 192] width 323 height 14
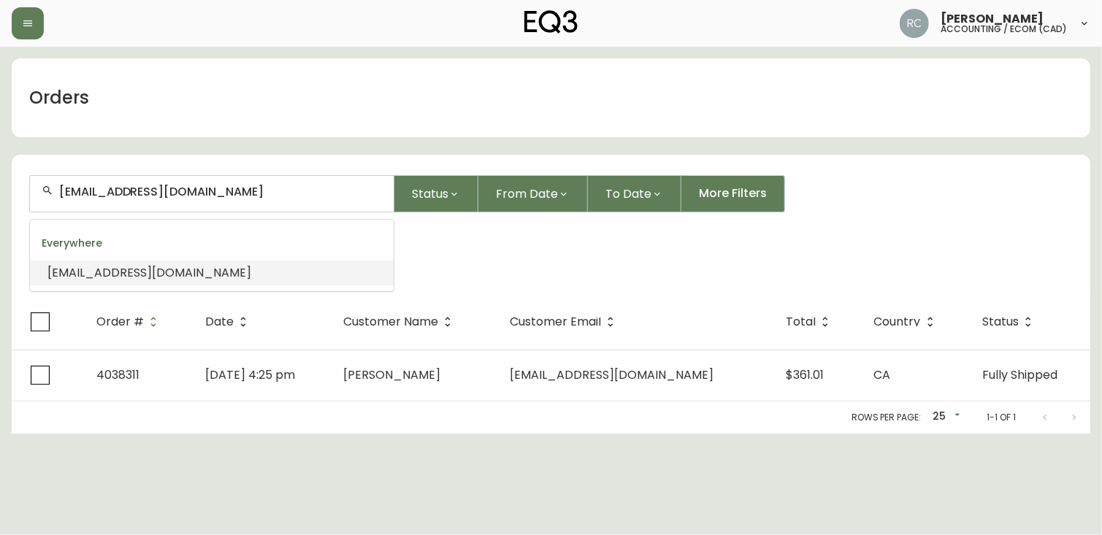
paste input "HELSEA.HEDGESCHOU"
click at [152, 190] on input "CHELSEA.HEDGESCHOU@GMAIL.COM" at bounding box center [220, 192] width 323 height 14
paste input "93.PEDANTS-POSSIBLE@ICLOUD.COM"
paste input "93.PEDANTS-POSSIBLE@ICLOUD"
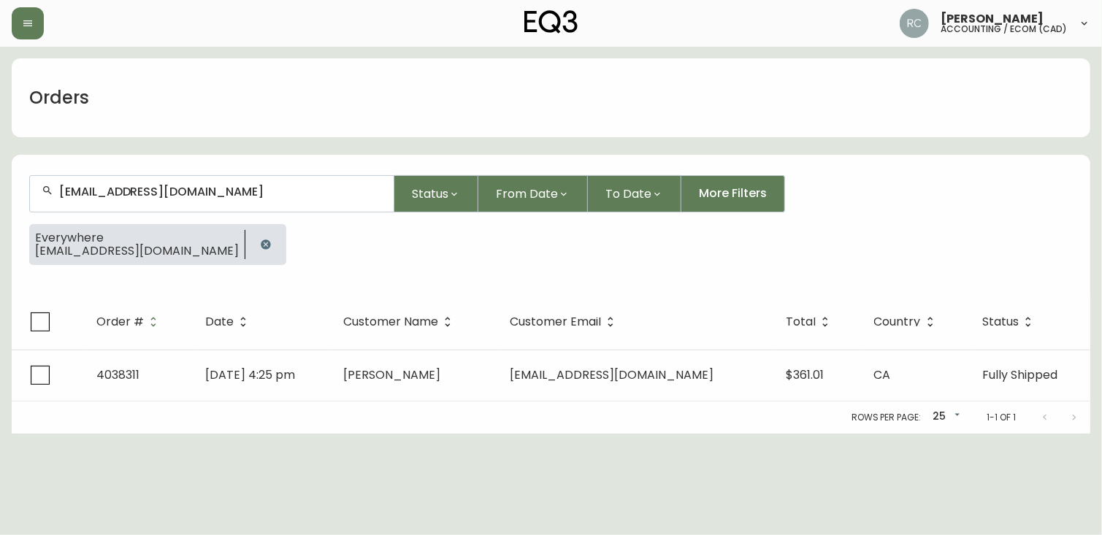
click at [162, 198] on input "93.PEDANTS-POSSIBLE@ICLOUD.COM" at bounding box center [220, 192] width 323 height 14
paste input "KIMLAWSON_8@HOTMAIL"
click at [188, 193] on input "KIMLAWSON_8@HOTMAIL.COM" at bounding box center [220, 192] width 323 height 14
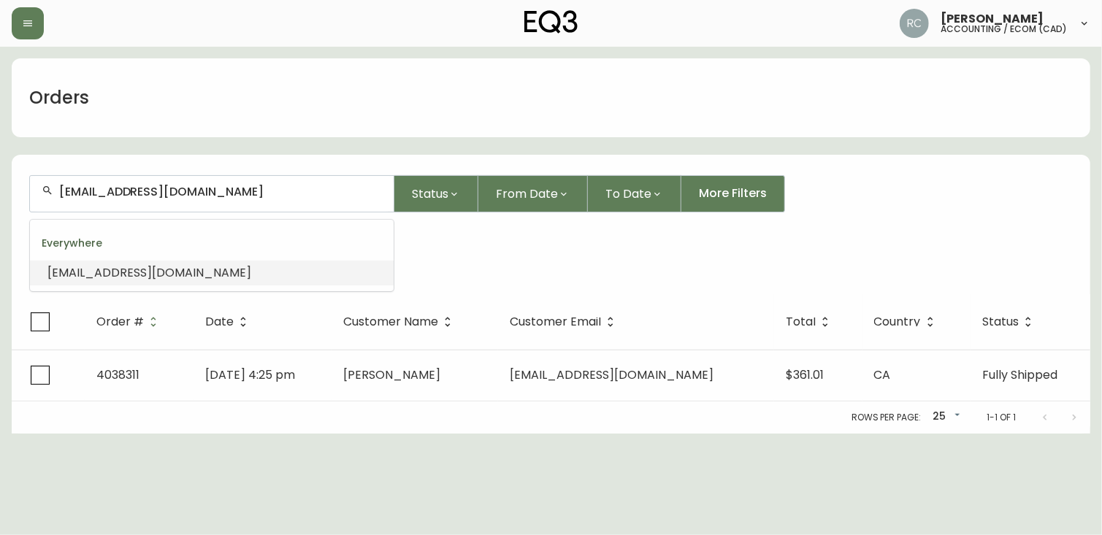
paste input "UCASTELLUCCI@G"
click at [114, 274] on span "UCASTELLUCCI@GMAIL.COM" at bounding box center [149, 272] width 204 height 17
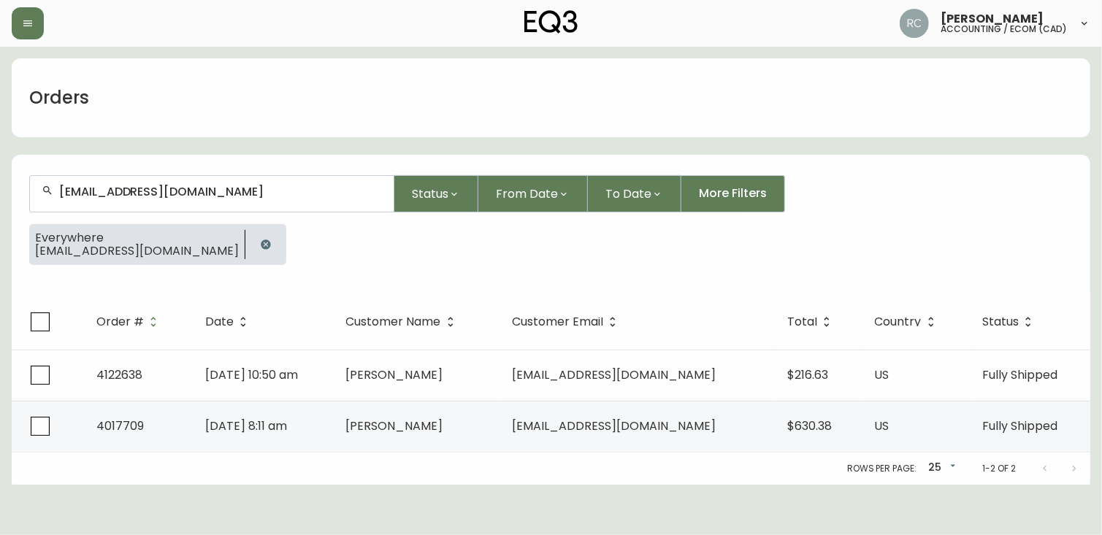
click at [207, 180] on div "UCASTELLUCCI@GMAIL.COM" at bounding box center [212, 194] width 364 height 36
paste input "RCHUNG0603@ME"
type input "RCHUNG0603@ME.COM"
drag, startPoint x: 174, startPoint y: 196, endPoint x: 182, endPoint y: 190, distance: 10.4
click at [174, 196] on input "text" at bounding box center [220, 192] width 323 height 14
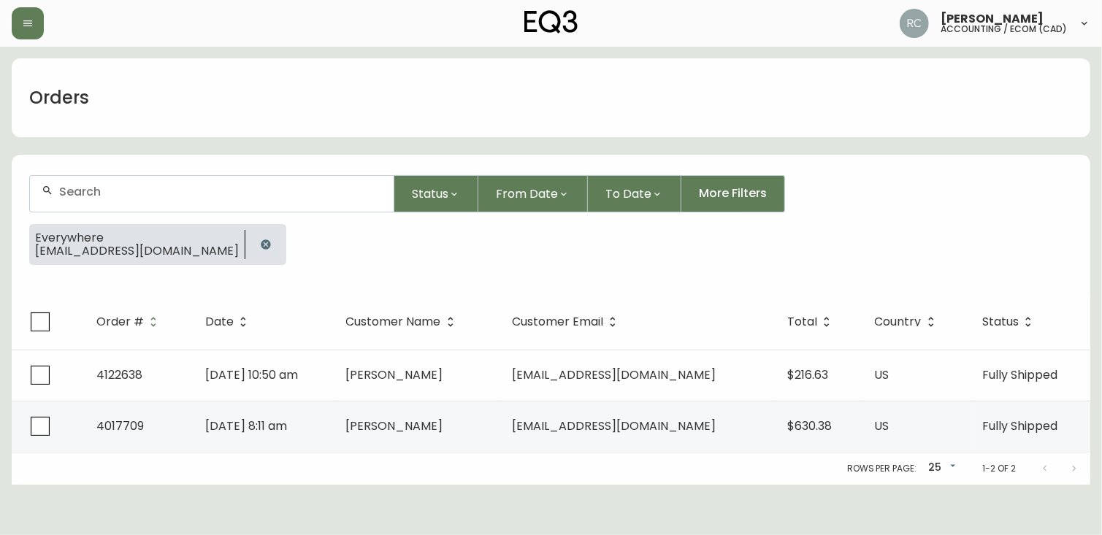
paste input "NAOMI.MANSKE13@GMAIL.COM"
click at [204, 190] on input "NAOMI.MANSKE13@GMAIL.COM" at bounding box center [220, 192] width 323 height 14
paste input "ANAMMAJEED86@YAHOO.CA"
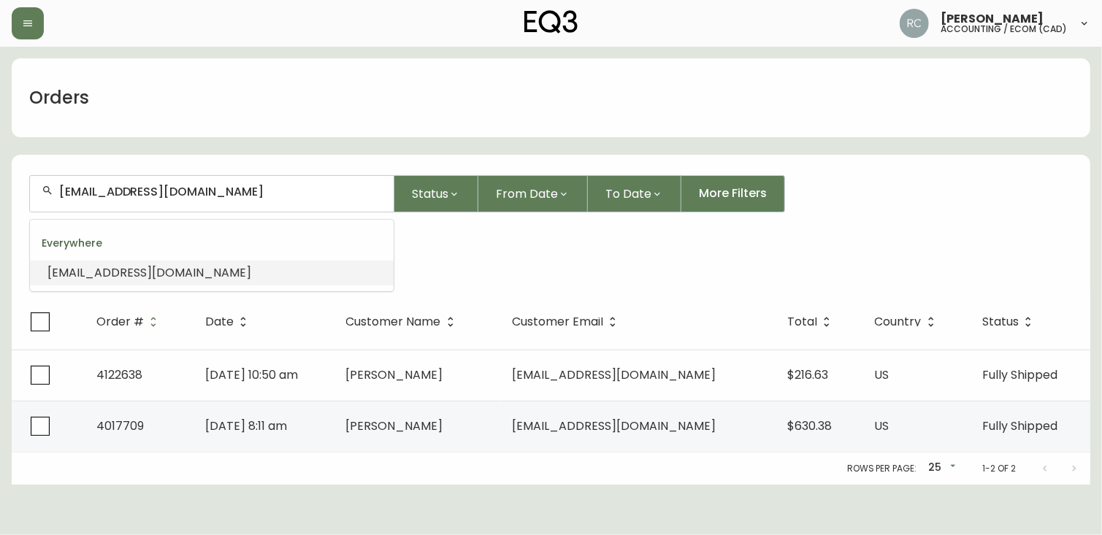
type input "ANAMMAJEED86@YAHOO.CA"
